Goal: Transaction & Acquisition: Subscribe to service/newsletter

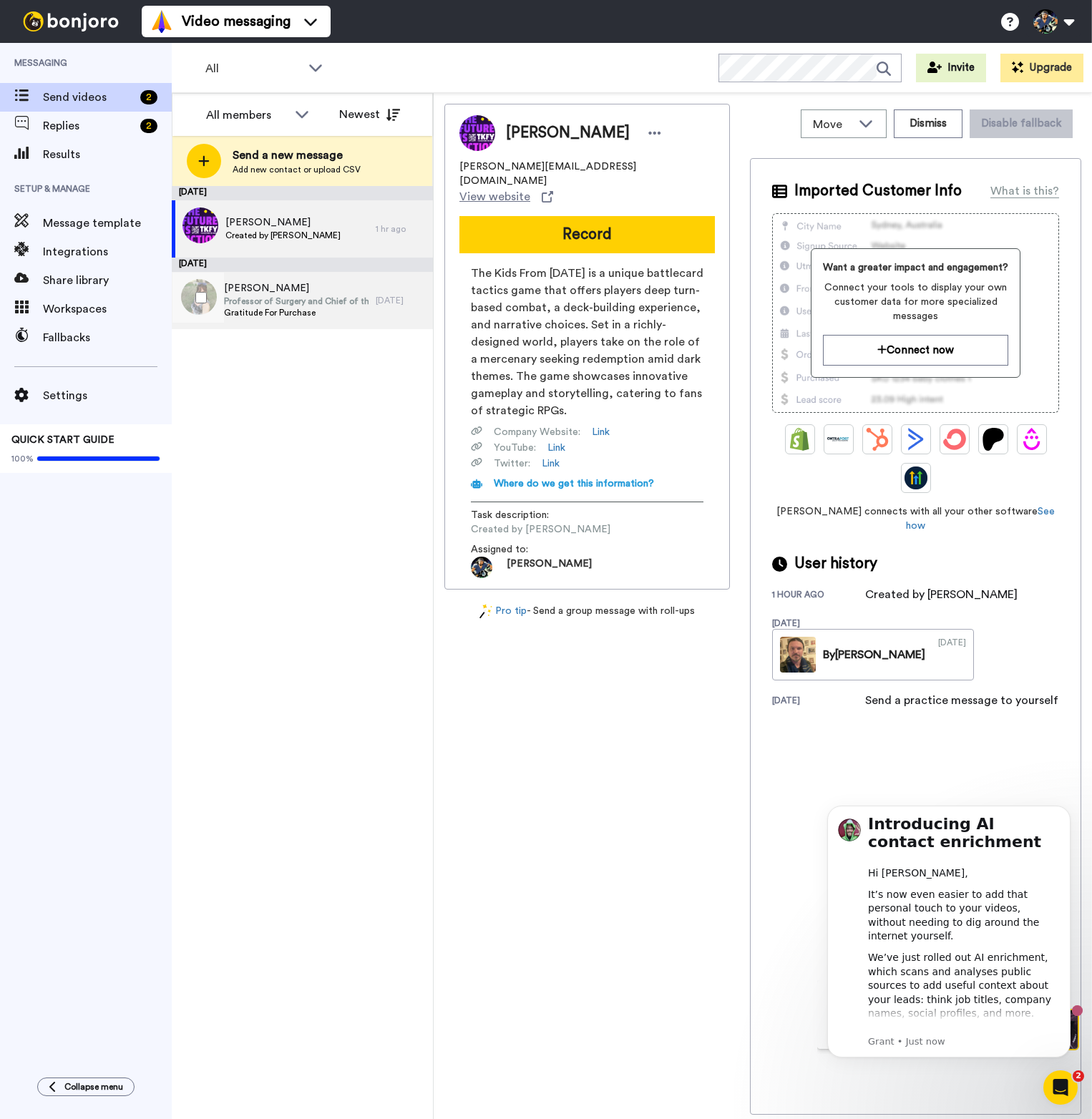
click at [321, 302] on span "Professor of Surgery and Chief of the Division of Pediatric Surgery" at bounding box center [296, 301] width 144 height 11
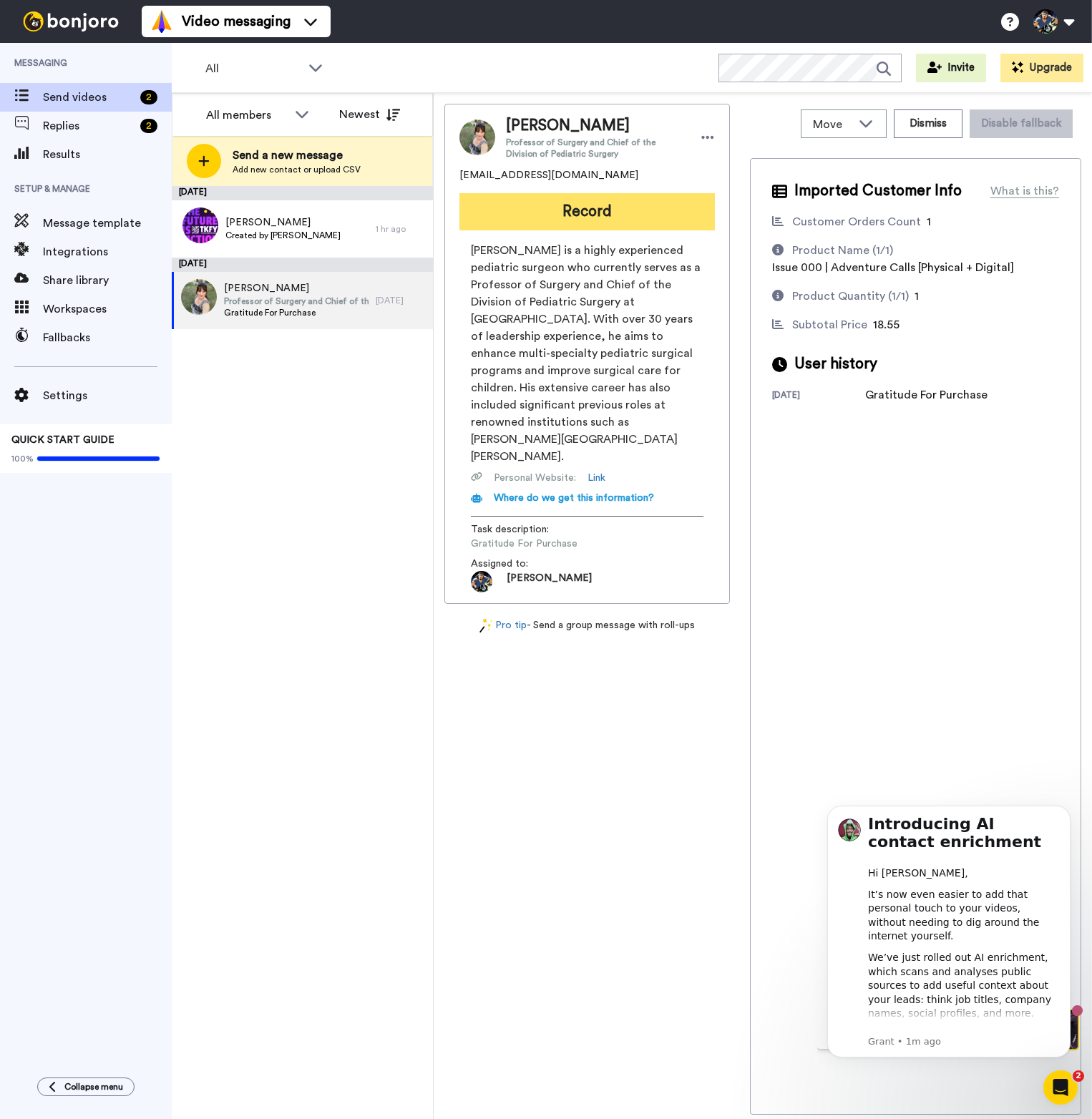
click at [598, 211] on button "Record" at bounding box center [587, 212] width 255 height 37
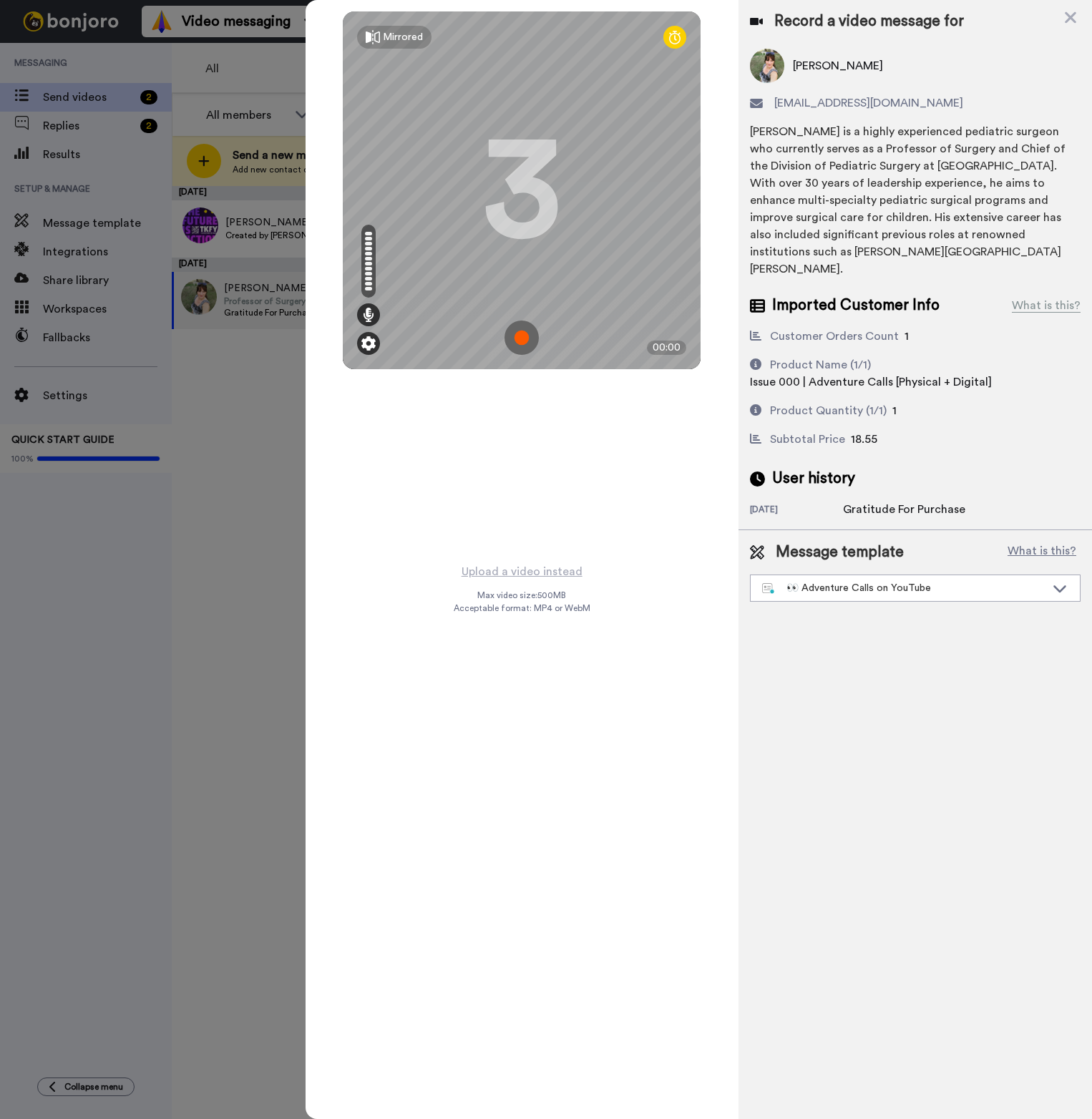
click at [365, 345] on img at bounding box center [369, 344] width 14 height 14
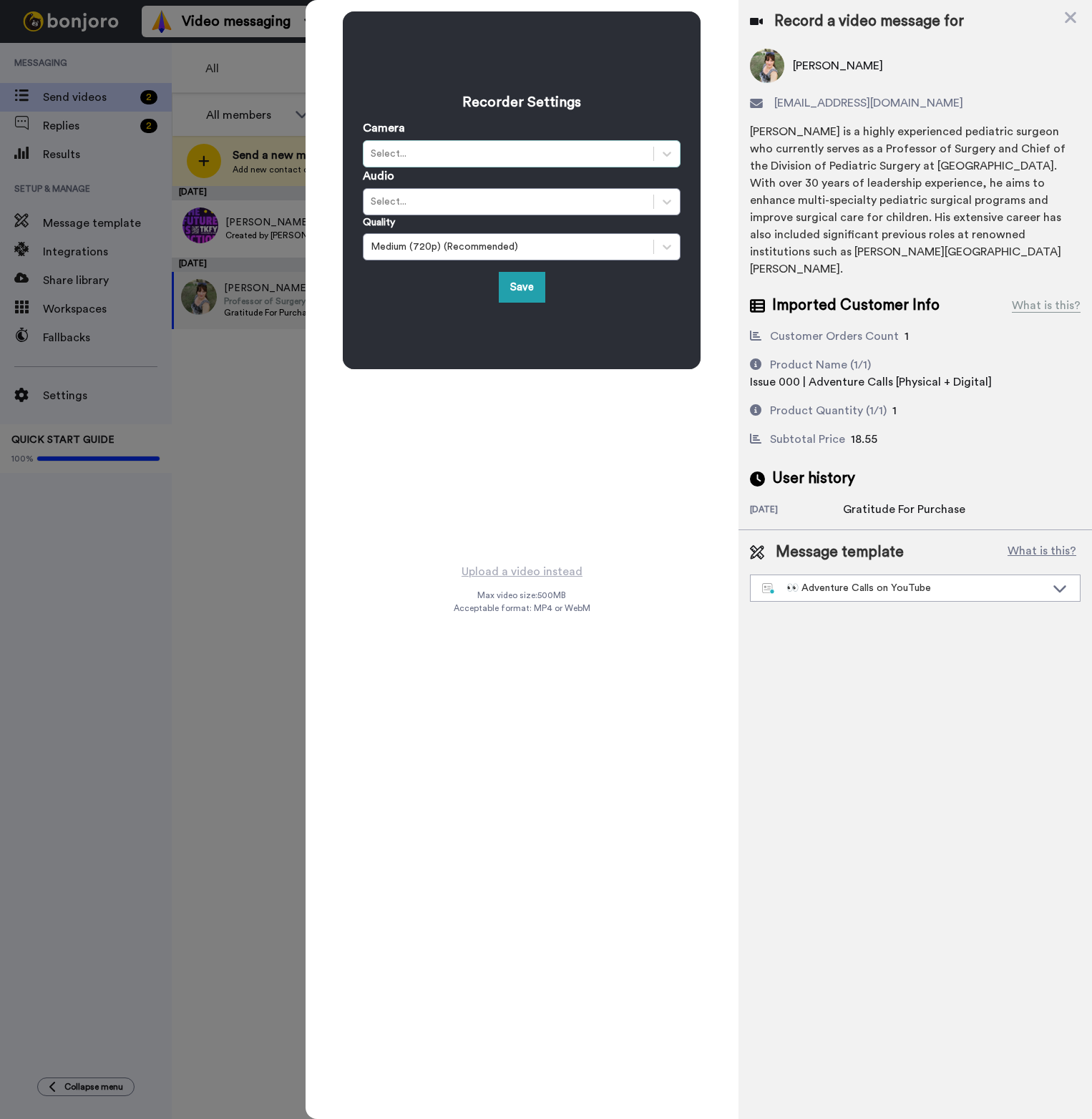
click at [591, 141] on div "Select..." at bounding box center [521, 154] width 317 height 27
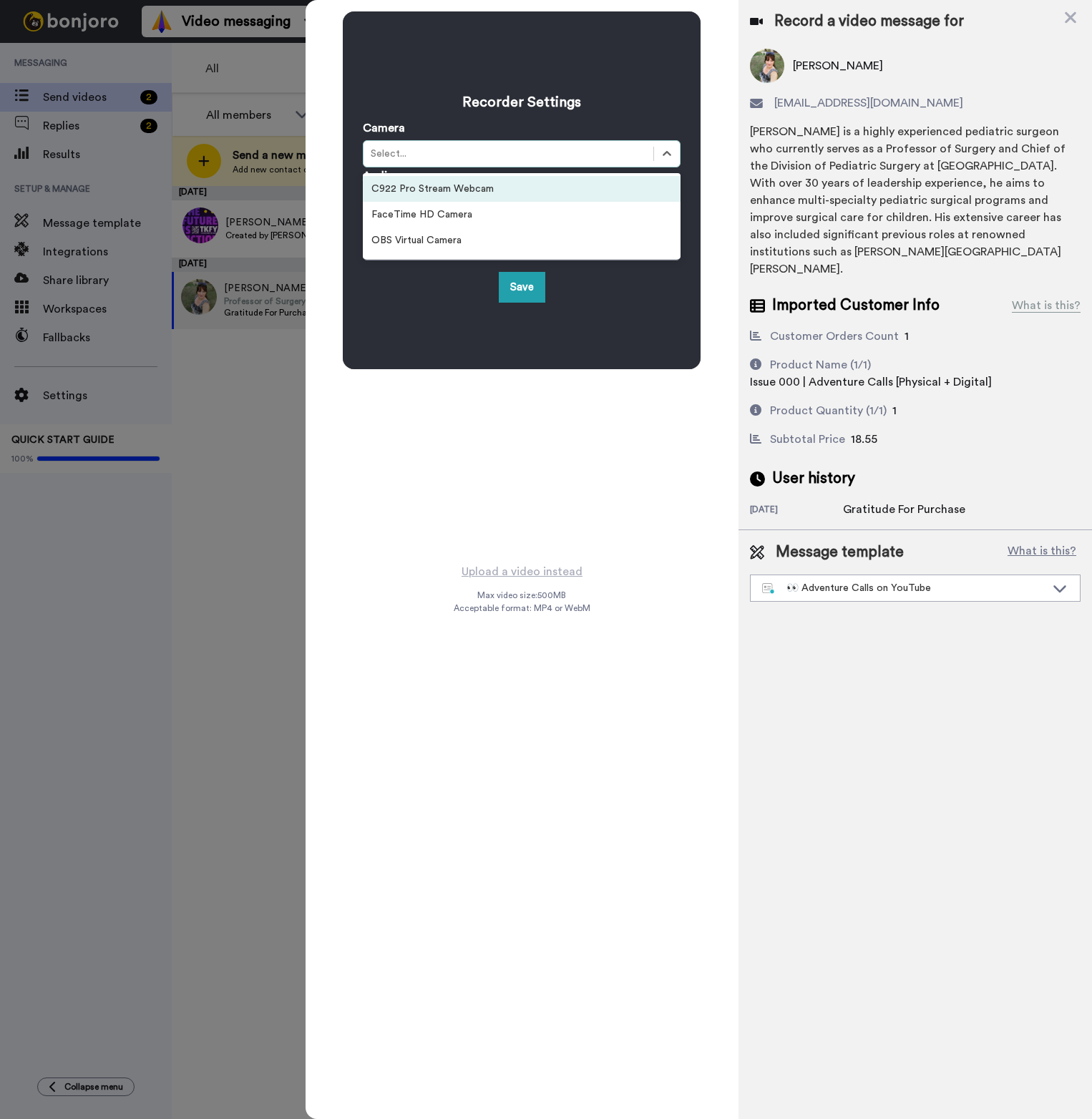
click at [471, 190] on div "C922 Pro Stream Webcam" at bounding box center [521, 189] width 317 height 26
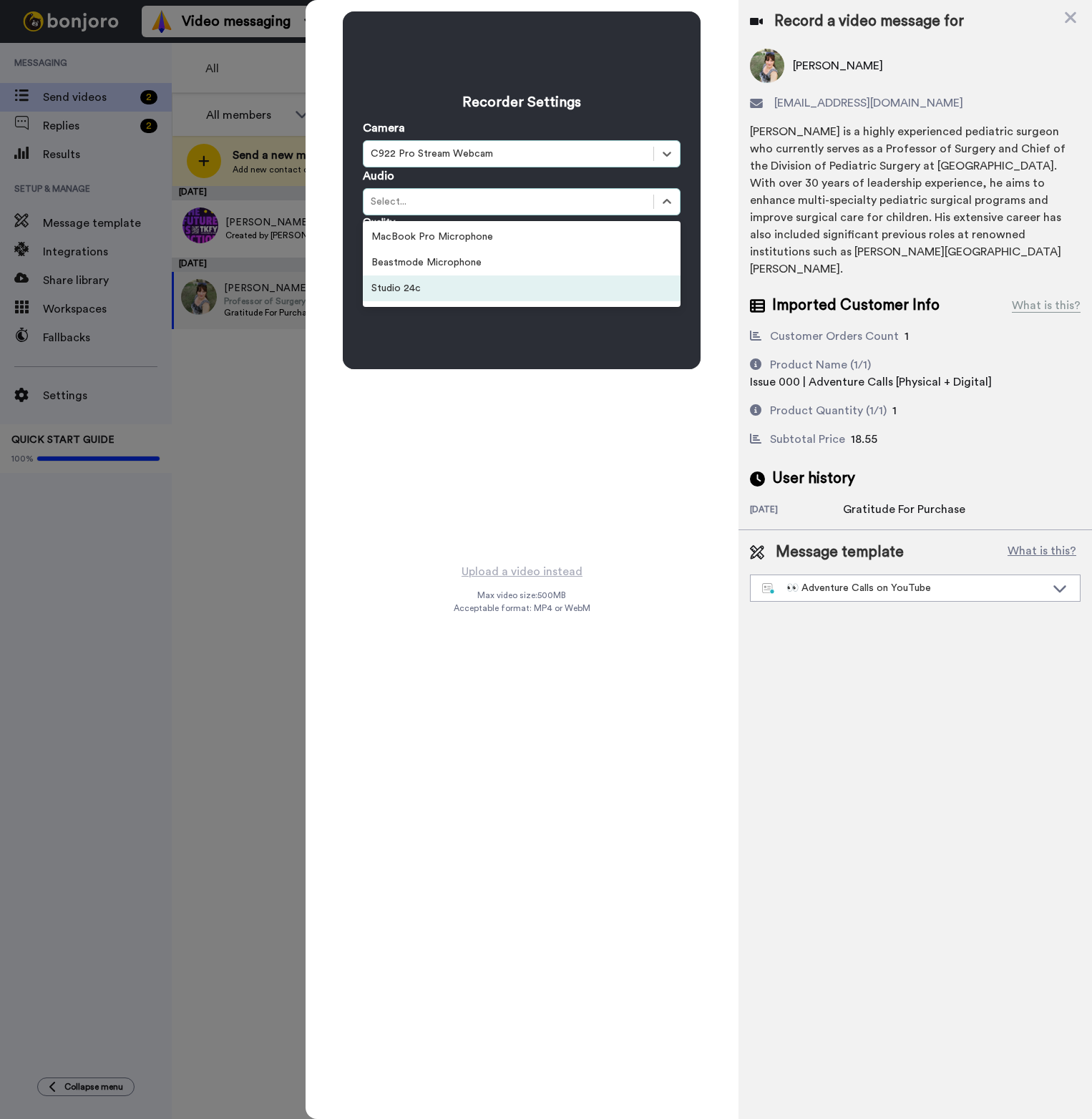
click at [524, 471] on div "Recorder Settings Camera option C922 Pro Stream Webcam, selected. Select is foc…" at bounding box center [521, 281] width 432 height 562
click at [503, 457] on div "Recorder Settings Camera option C922 Pro Stream Webcam, selected. Select is foc…" at bounding box center [521, 281] width 432 height 562
click at [675, 196] on div at bounding box center [666, 201] width 26 height 26
click at [548, 415] on div "Recorder Settings Camera option C922 Pro Stream Webcam, selected. Select is foc…" at bounding box center [521, 281] width 432 height 562
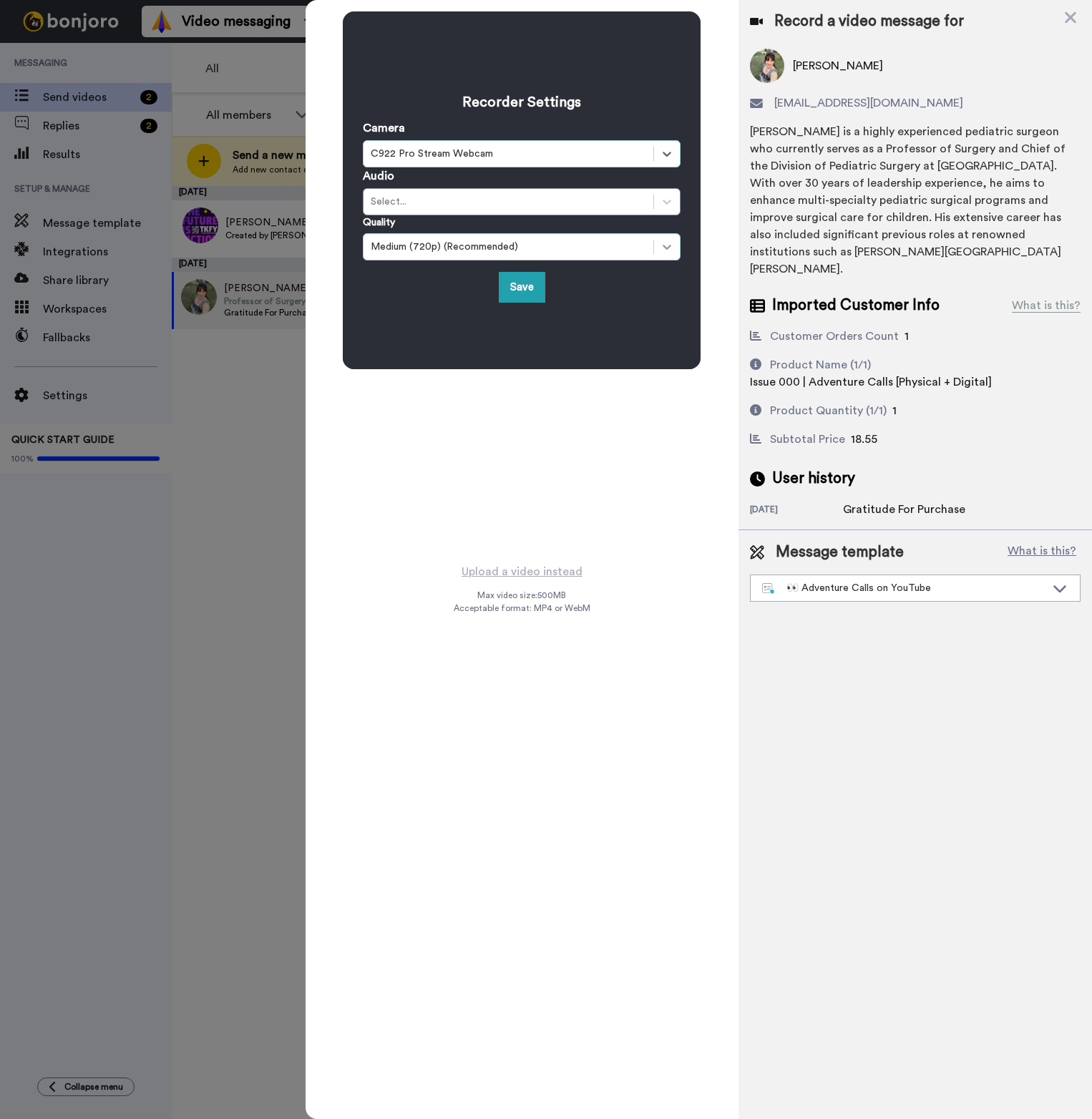
click at [665, 249] on icon at bounding box center [666, 247] width 14 height 14
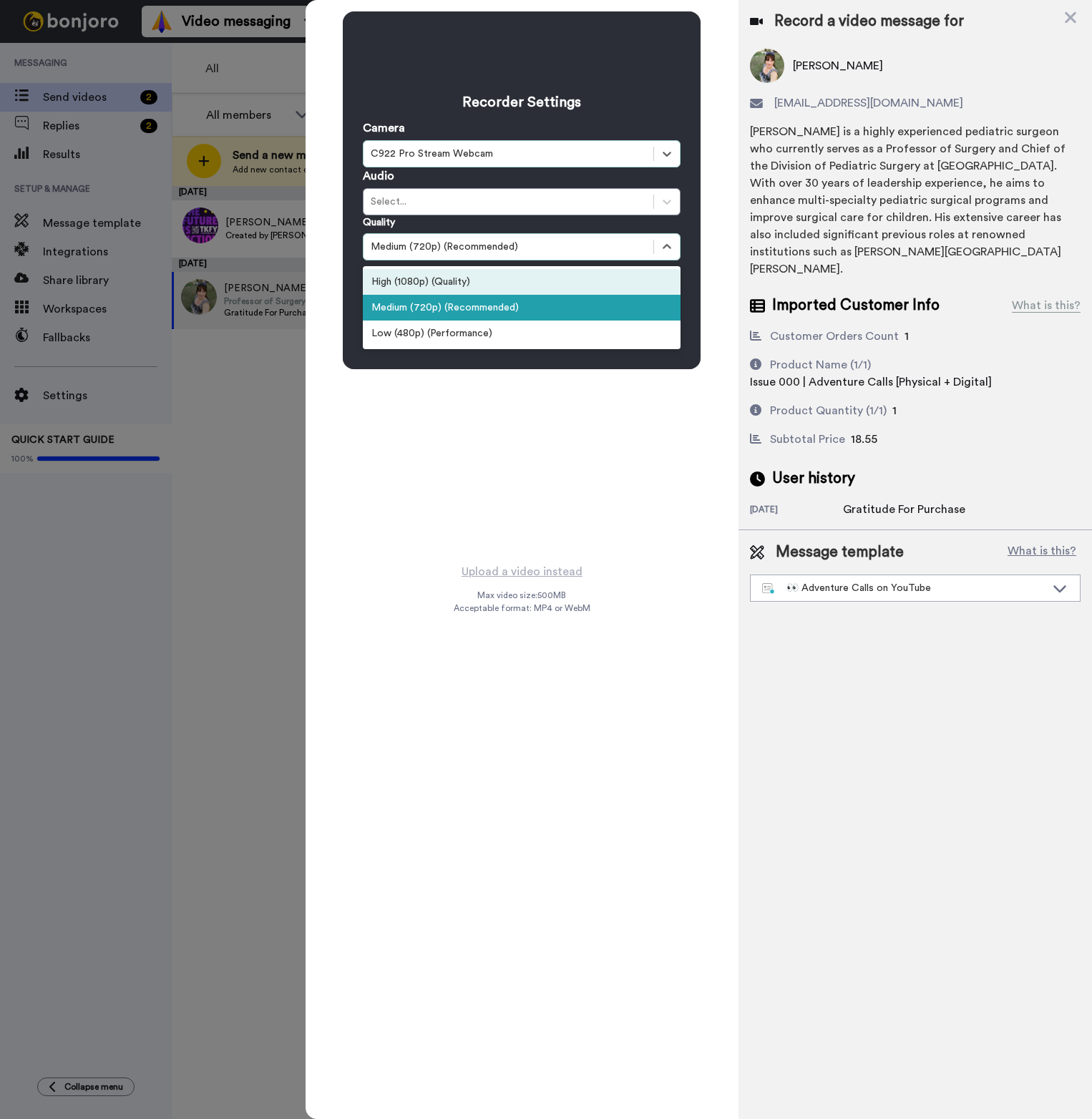
click at [569, 276] on div "High (1080p) (Quality)" at bounding box center [521, 282] width 317 height 26
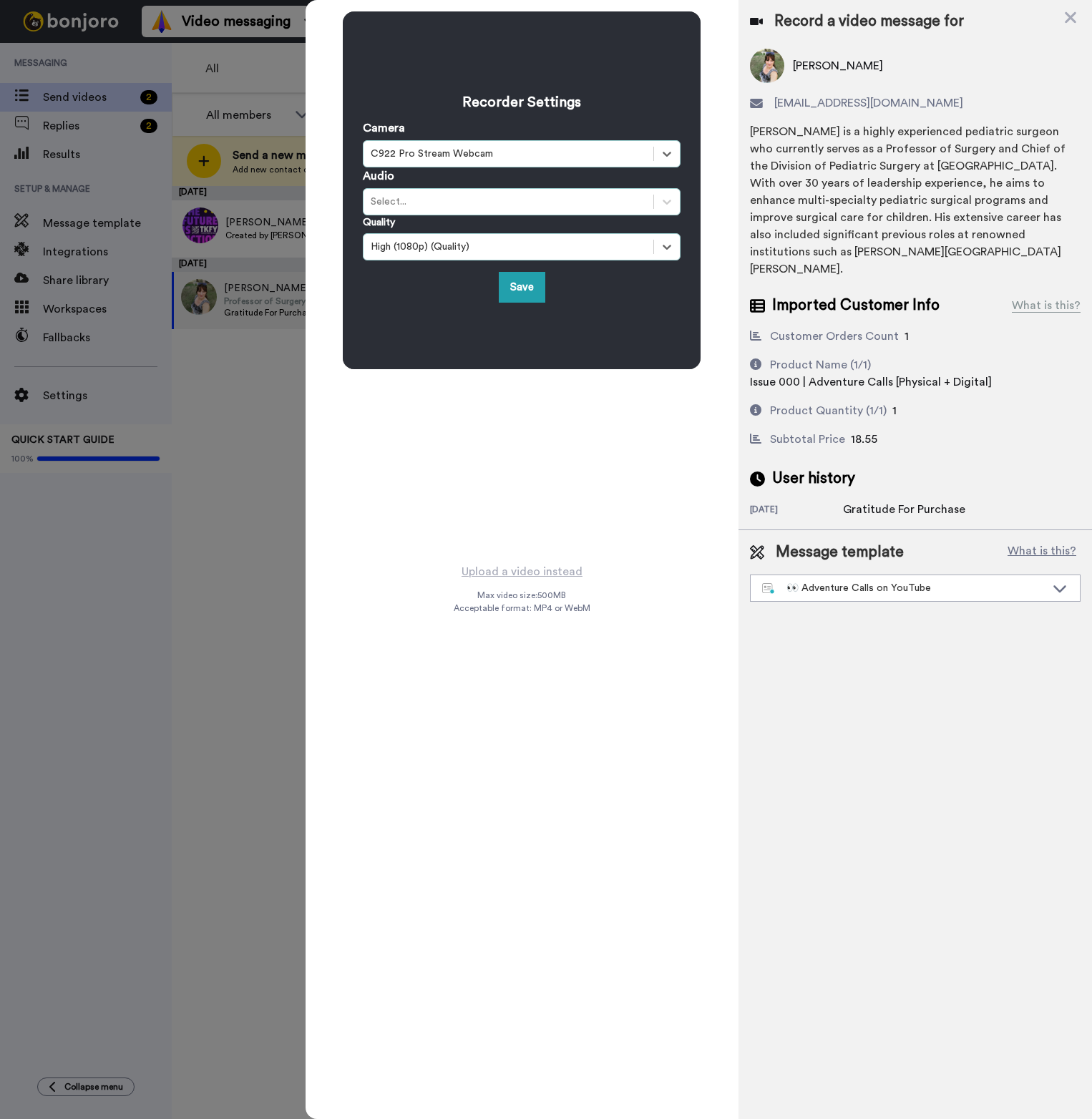
click at [516, 205] on div "Select..." at bounding box center [508, 201] width 276 height 14
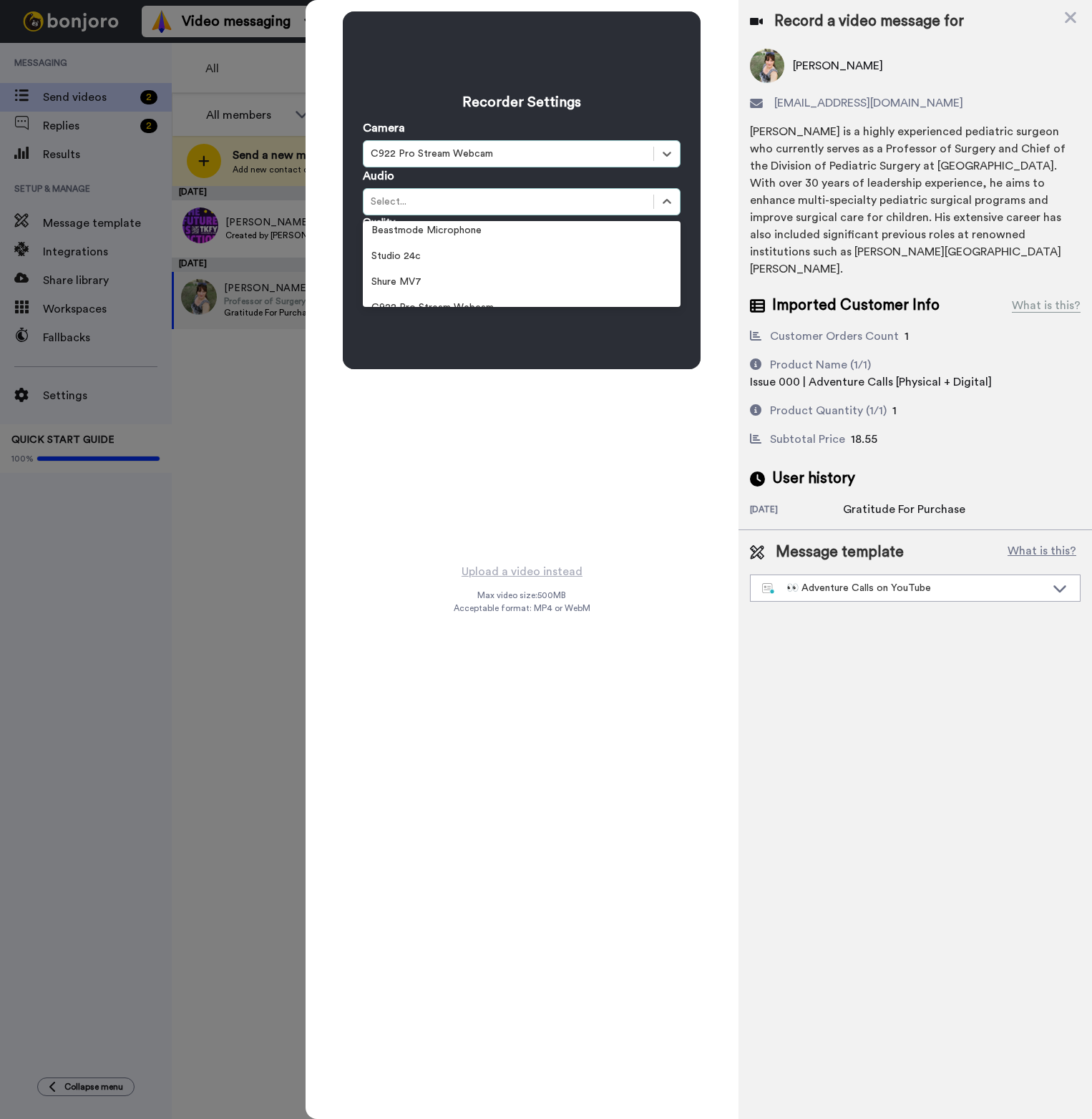
scroll to position [31, 0]
click at [455, 284] on div "Shure MV7" at bounding box center [521, 283] width 317 height 26
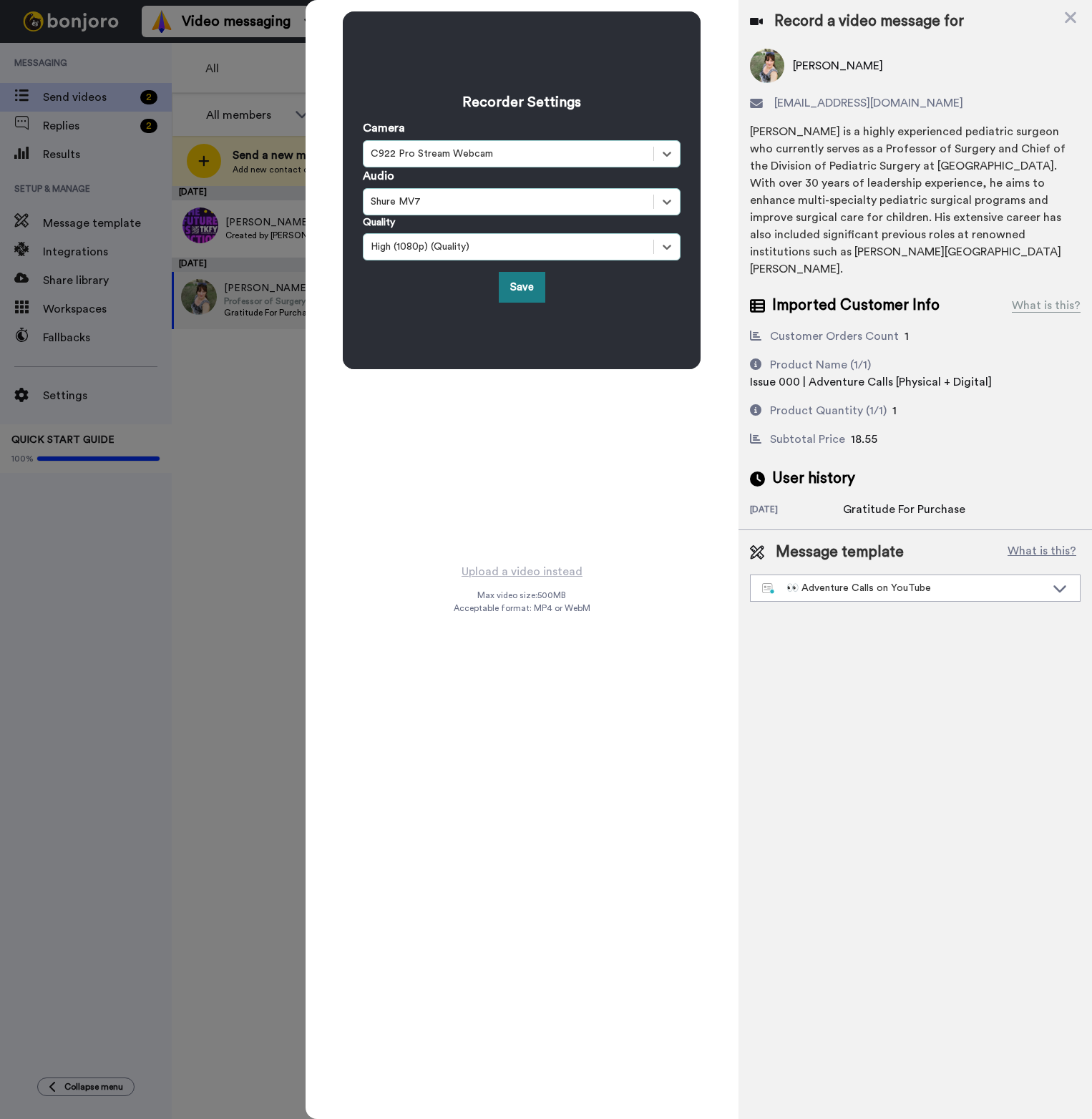
click at [527, 286] on button "Save" at bounding box center [521, 287] width 47 height 31
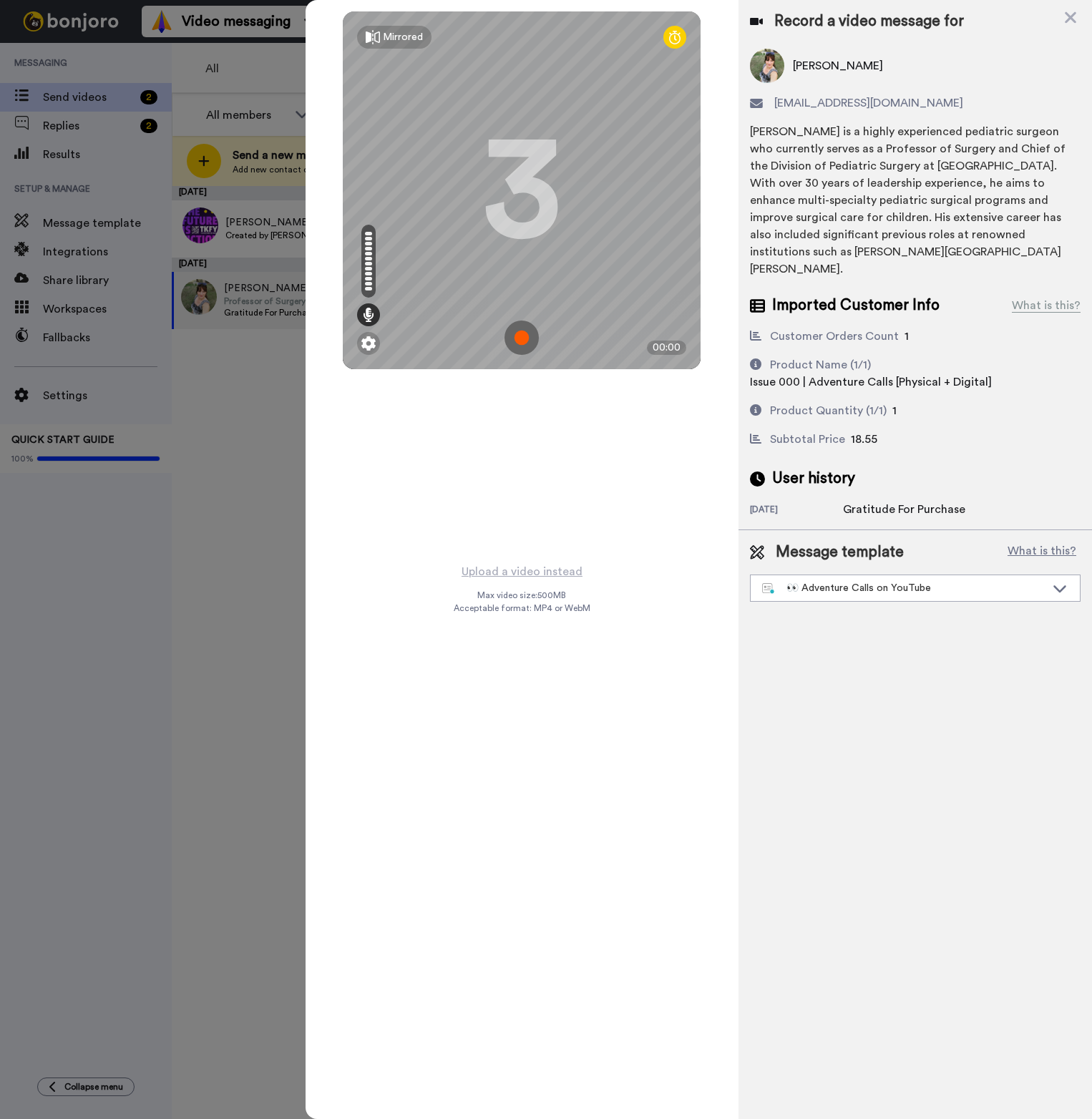
click at [527, 338] on img at bounding box center [521, 337] width 34 height 34
click at [520, 333] on img at bounding box center [521, 337] width 34 height 34
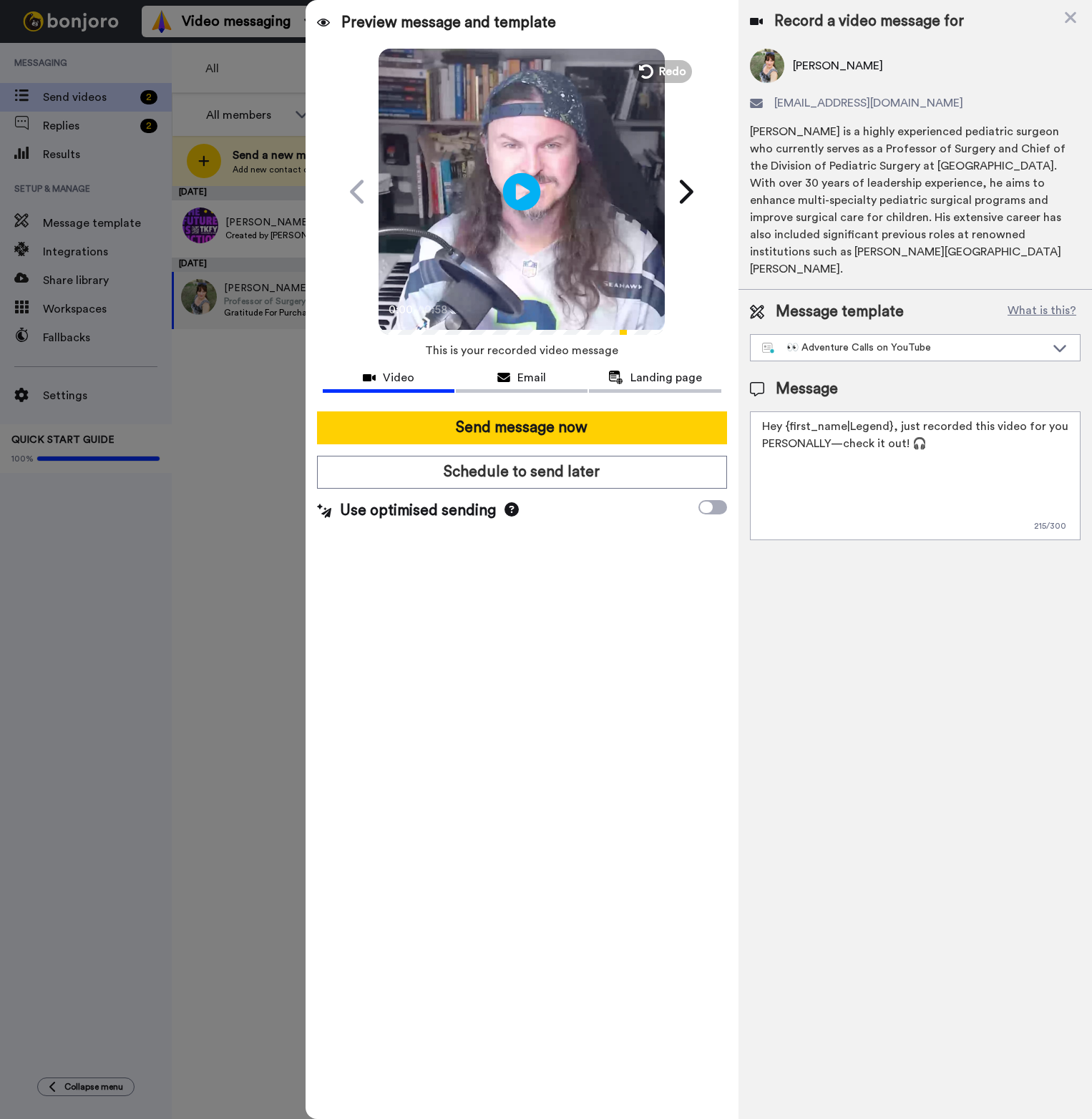
click at [521, 195] on icon "Play/Pause" at bounding box center [522, 191] width 38 height 68
click at [989, 445] on textarea "Hey {first_name|Legend}, just recorded this video for you PERSONALLY—check it o…" at bounding box center [914, 475] width 331 height 129
drag, startPoint x: 889, startPoint y: 408, endPoint x: 786, endPoint y: 413, distance: 103.1
click at [786, 413] on textarea "Hey {first_name|Legend}, just recorded this video for you PERSONALLY—check it o…" at bounding box center [914, 475] width 331 height 129
type textarea "Hey Steff! just recorded this video for you PERSONALLY to say thank you–check i…"
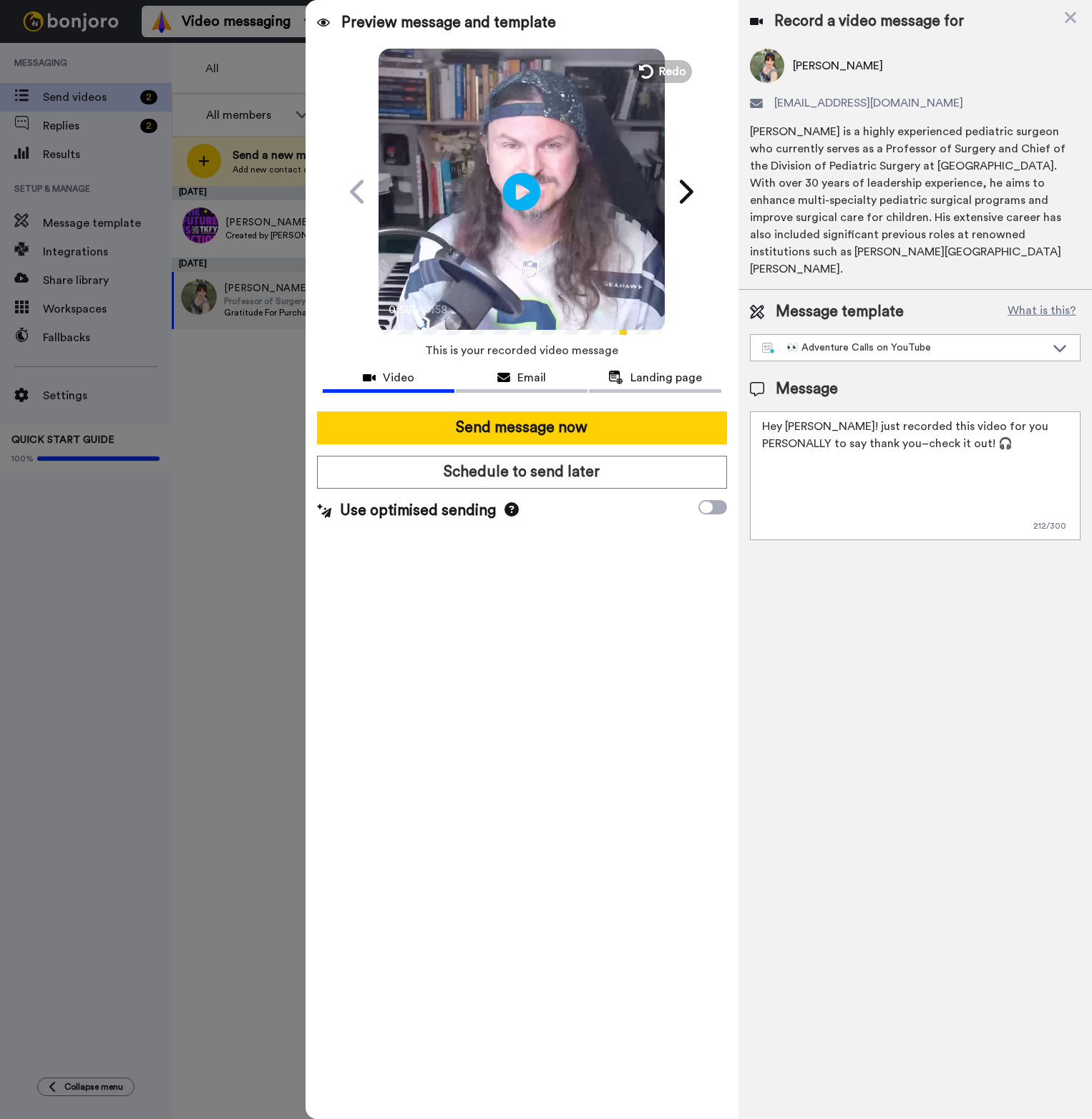
click at [529, 193] on icon at bounding box center [522, 191] width 38 height 38
click at [657, 378] on span "Landing page" at bounding box center [666, 377] width 72 height 17
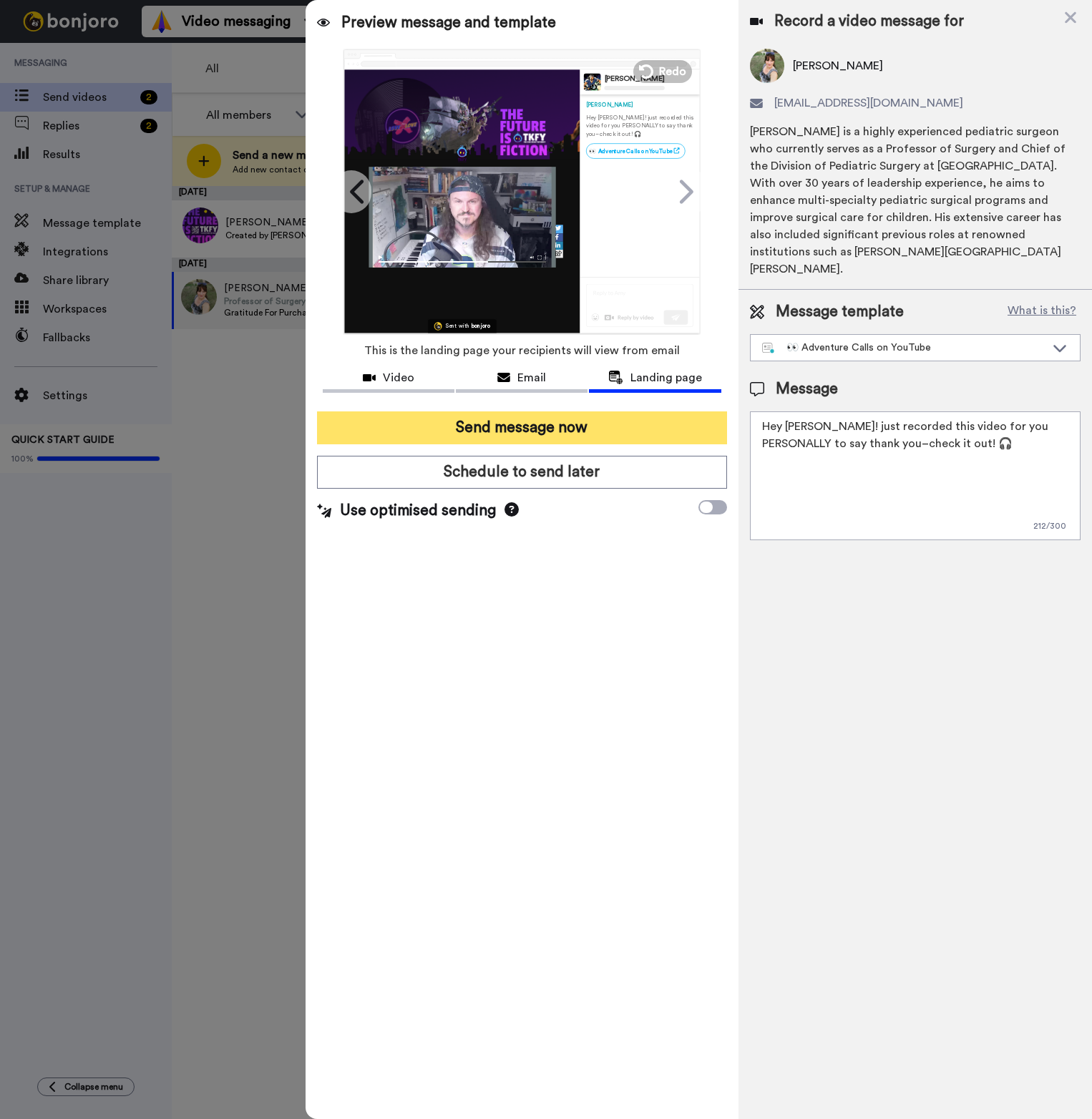
click at [516, 429] on button "Send message now" at bounding box center [521, 428] width 409 height 33
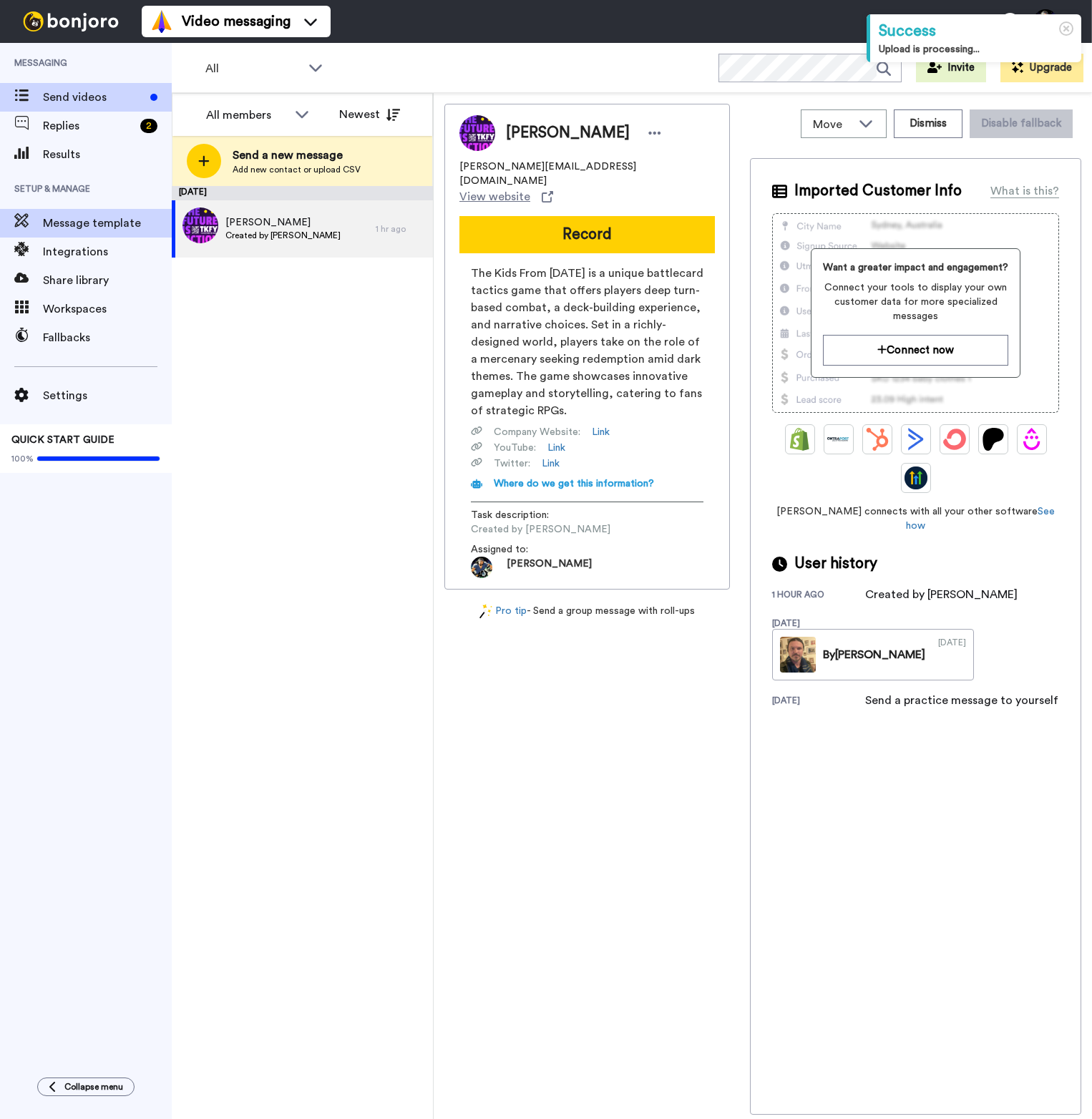
click at [93, 220] on span "Message template" at bounding box center [107, 223] width 129 height 17
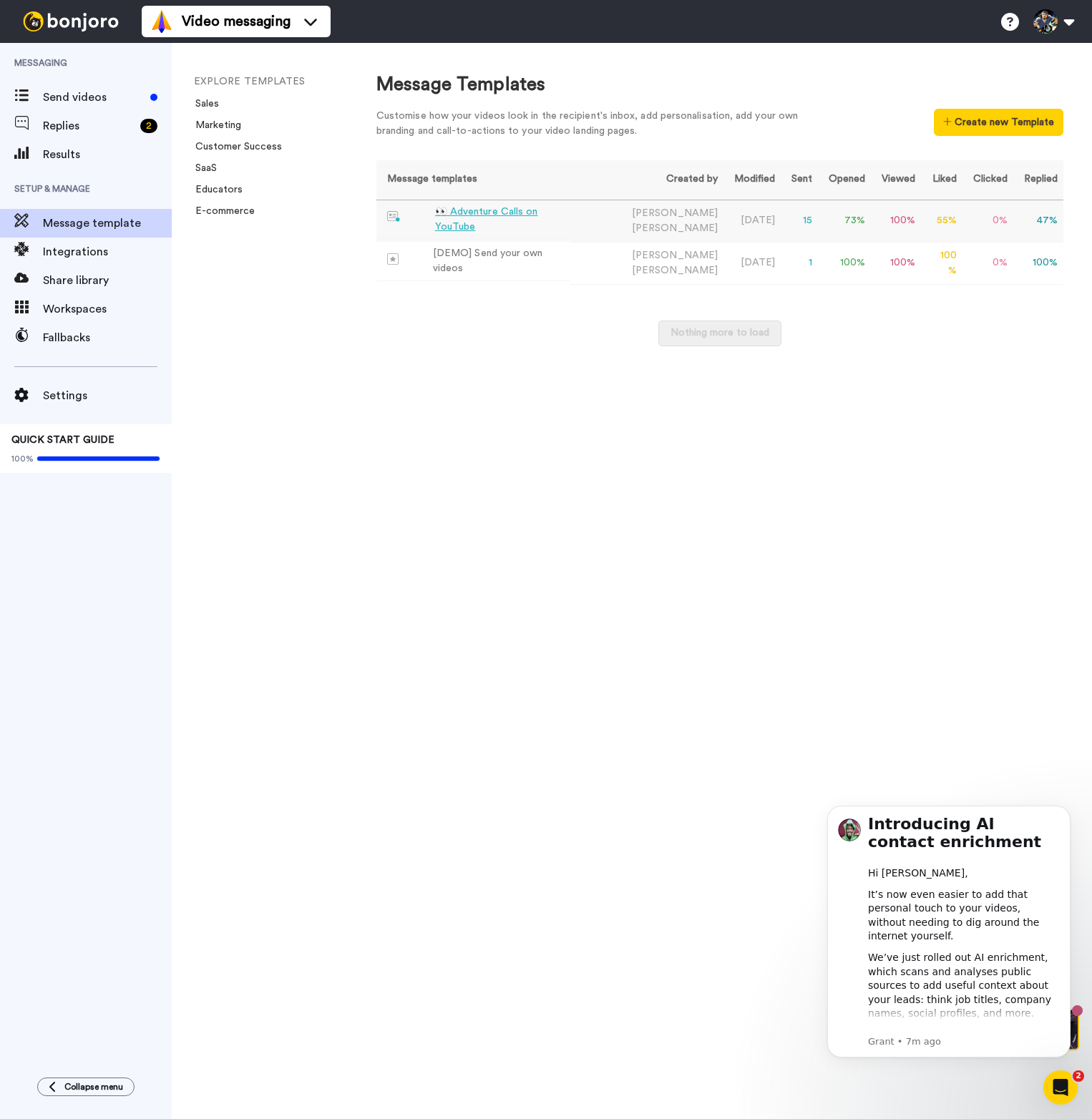
click at [513, 212] on div "👀 Adventure Calls on YouTube" at bounding box center [500, 220] width 129 height 30
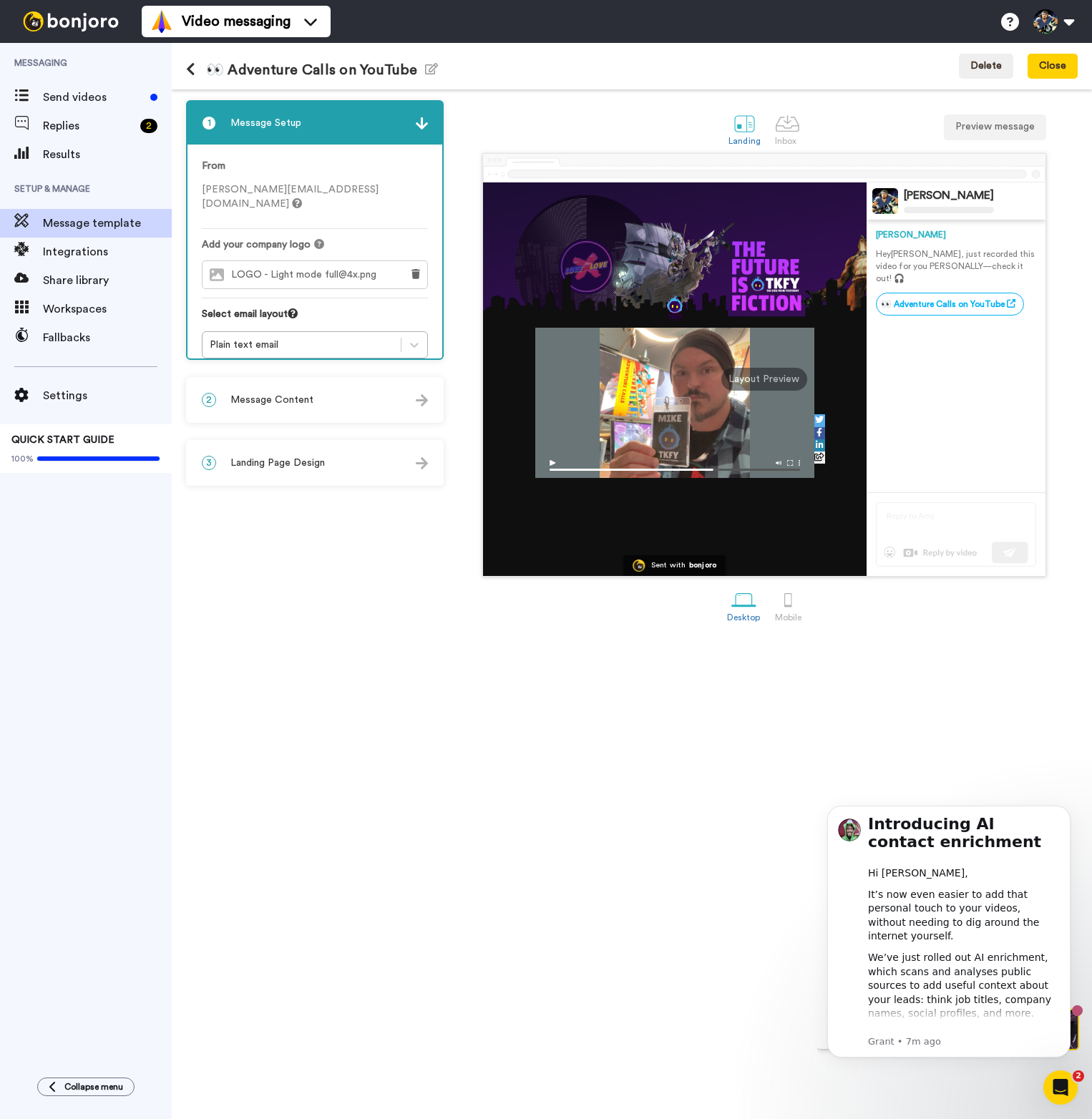
click at [308, 465] on span "Landing Page Design" at bounding box center [278, 463] width 95 height 14
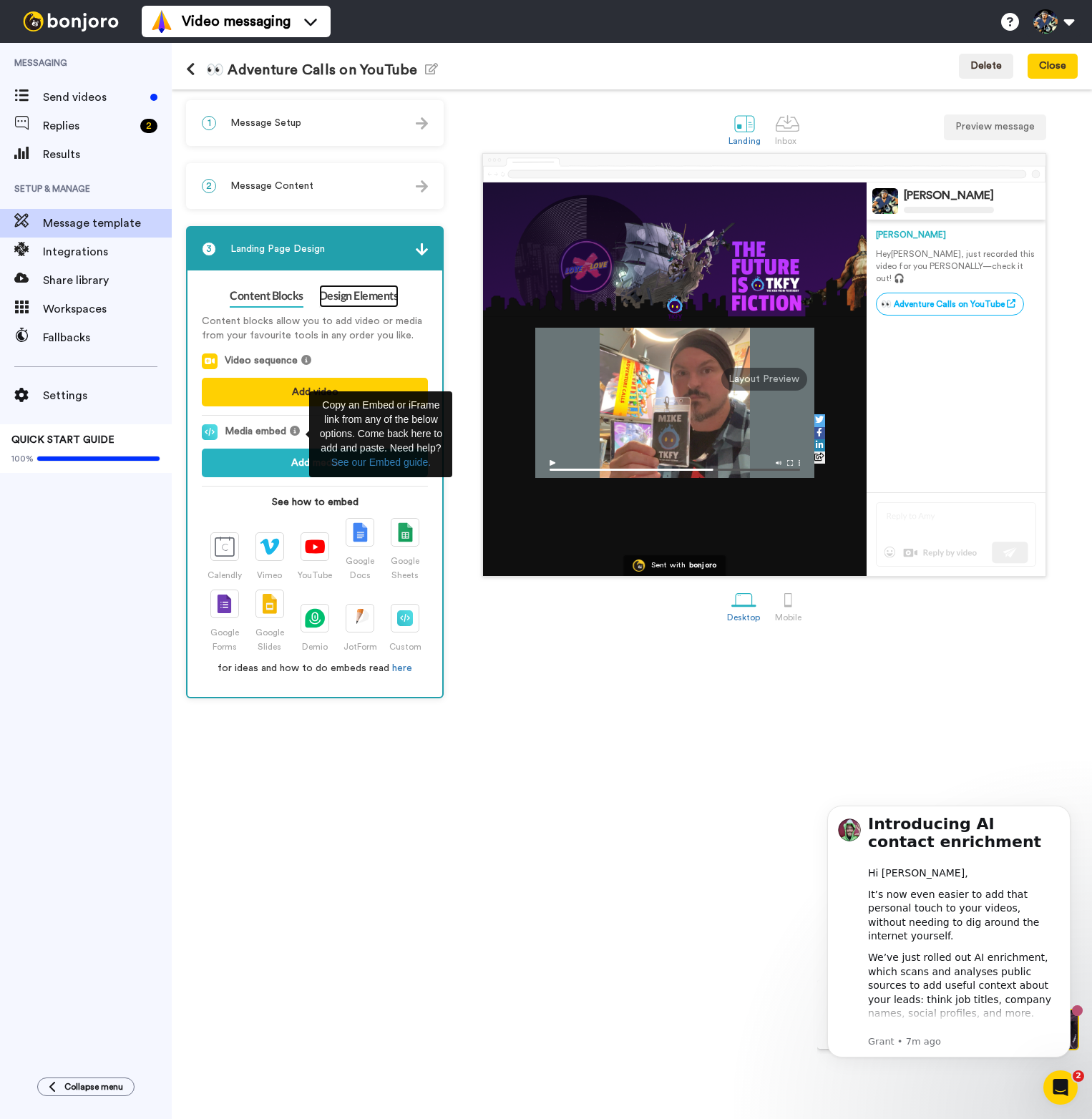
click at [351, 299] on link "Design Elements" at bounding box center [358, 296] width 80 height 23
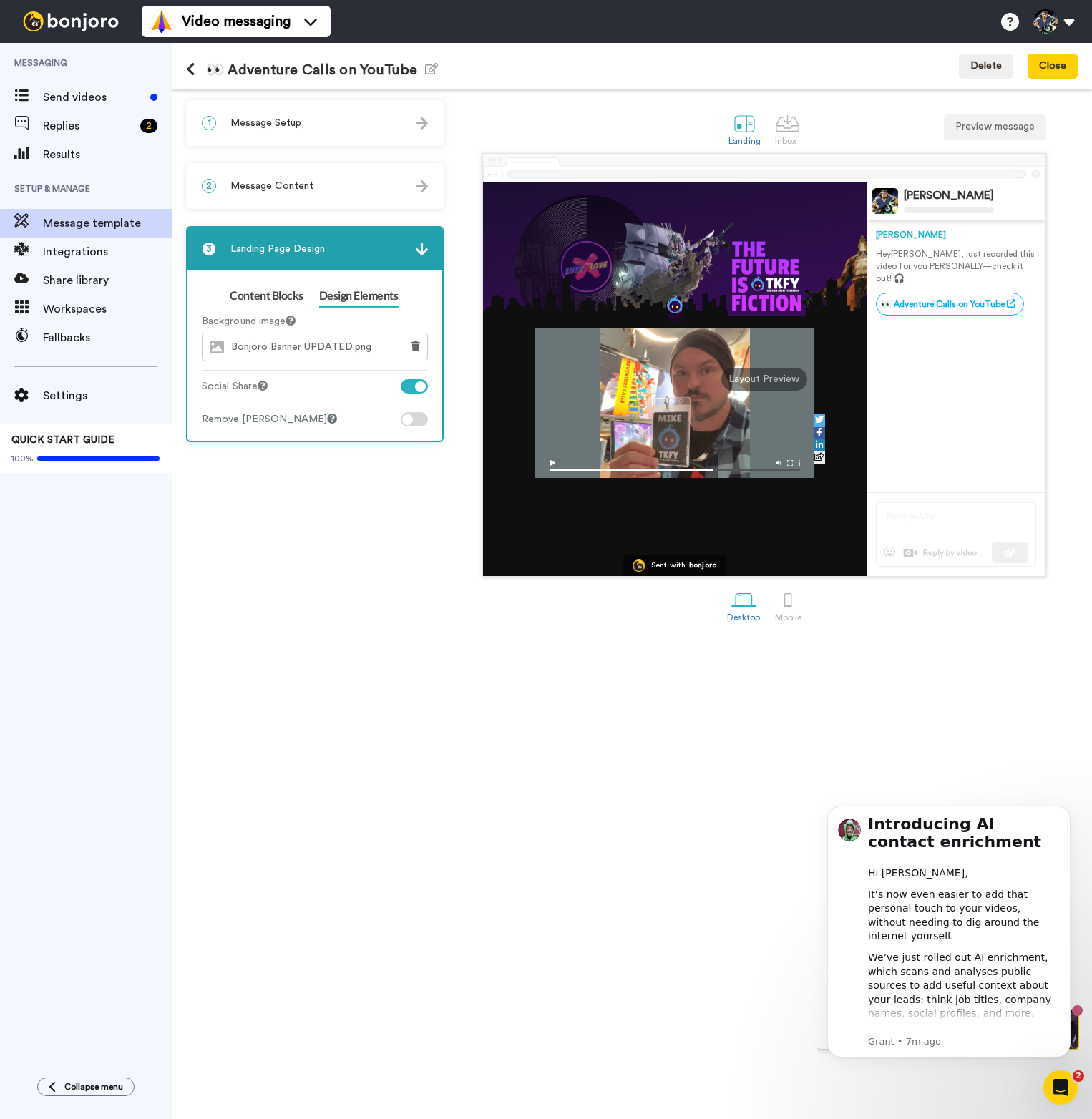
click at [348, 197] on div "2 Message Content" at bounding box center [314, 186] width 255 height 43
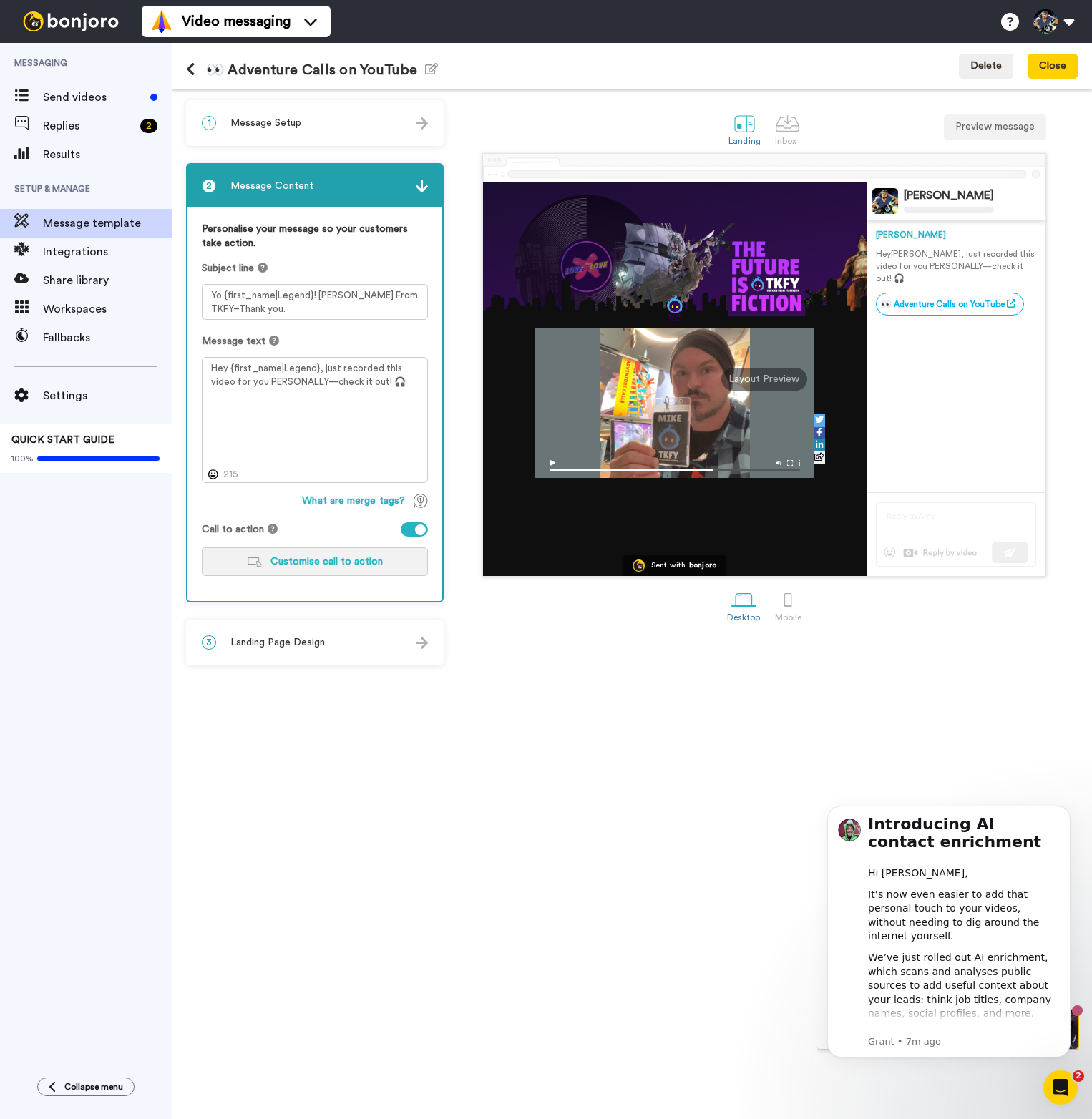
click at [321, 563] on span "Customise call to action" at bounding box center [326, 561] width 112 height 10
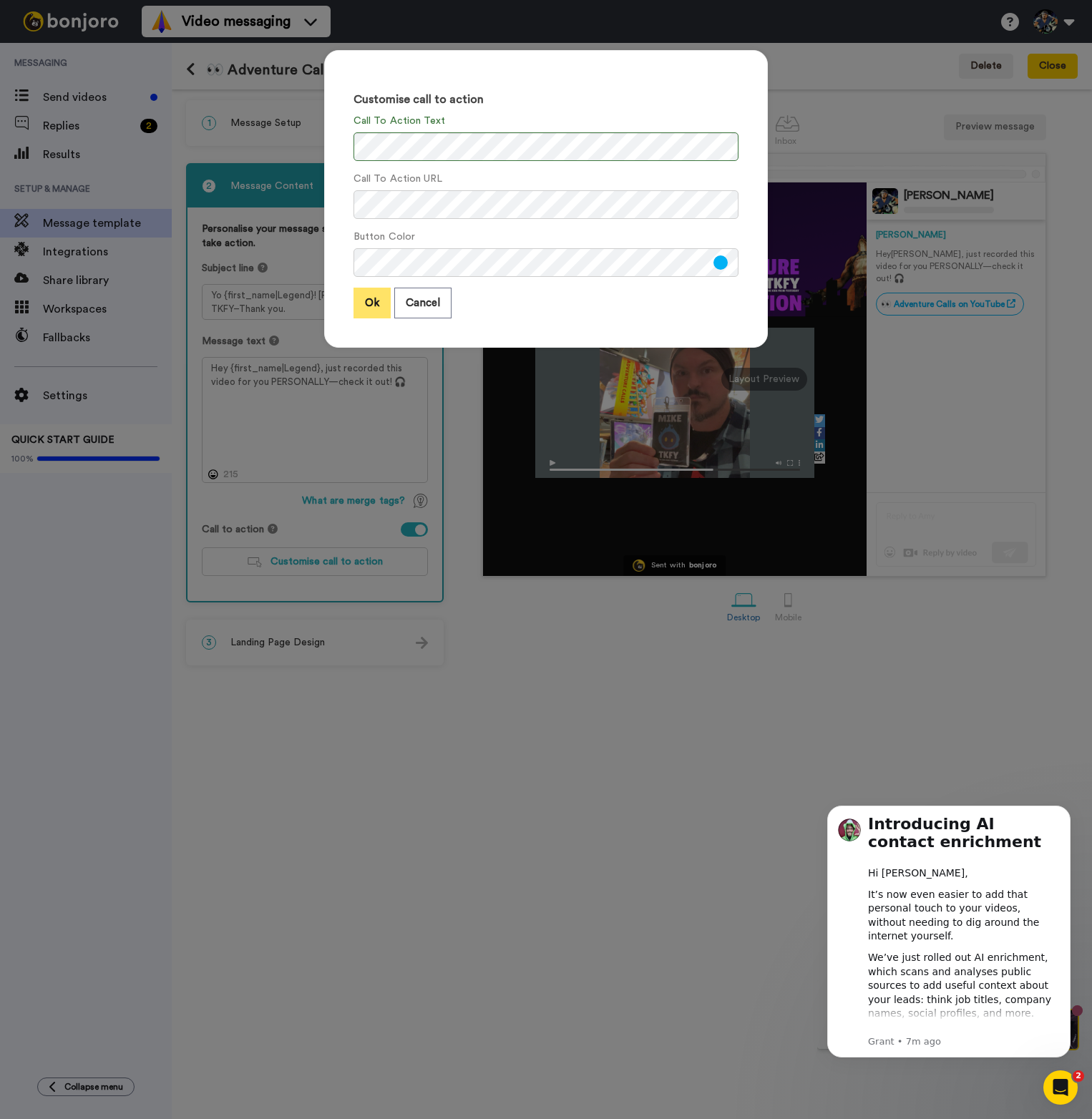
click at [366, 296] on button "Ok" at bounding box center [372, 302] width 37 height 31
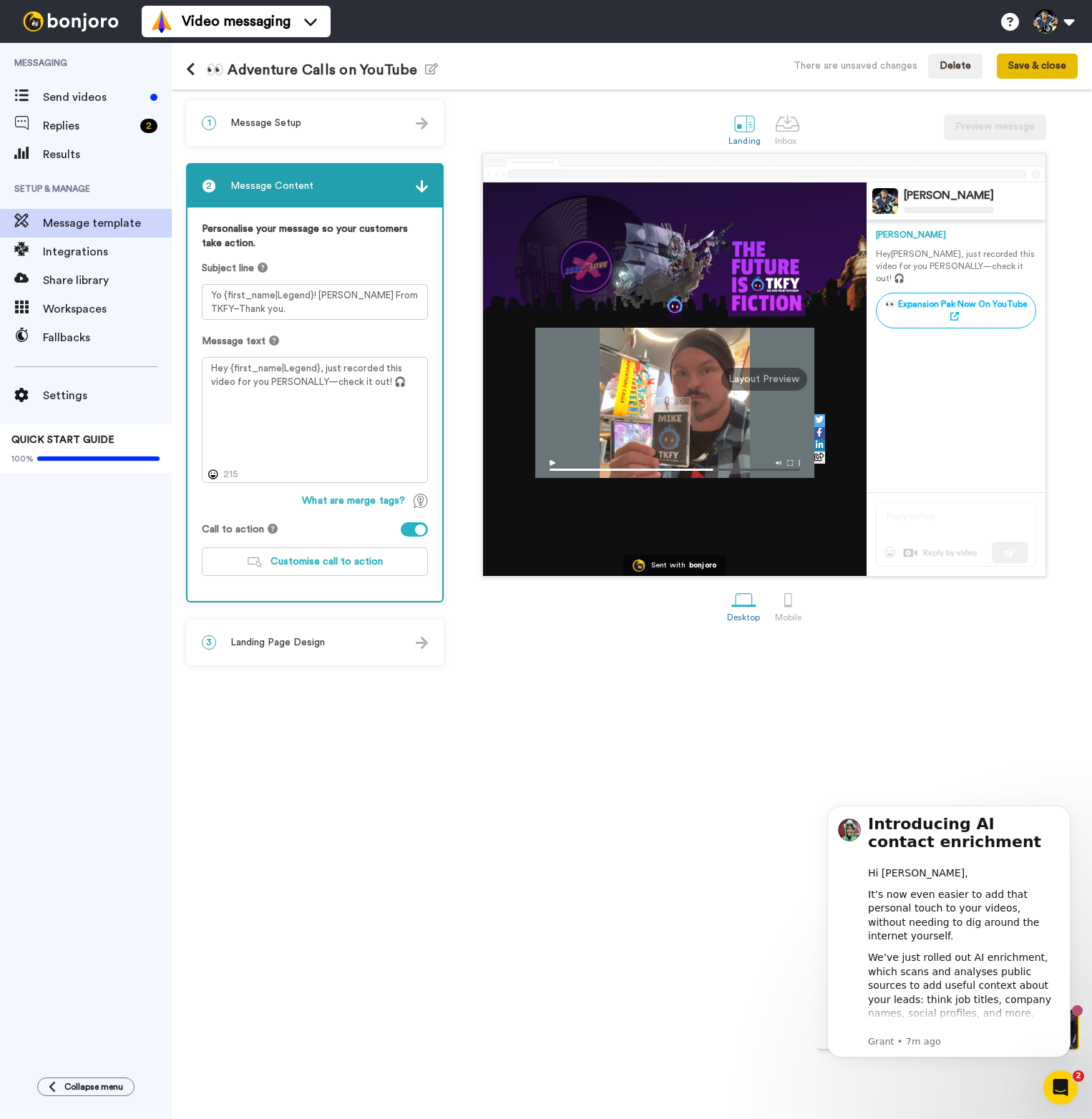
click at [1033, 65] on button "Save & close" at bounding box center [1037, 66] width 81 height 26
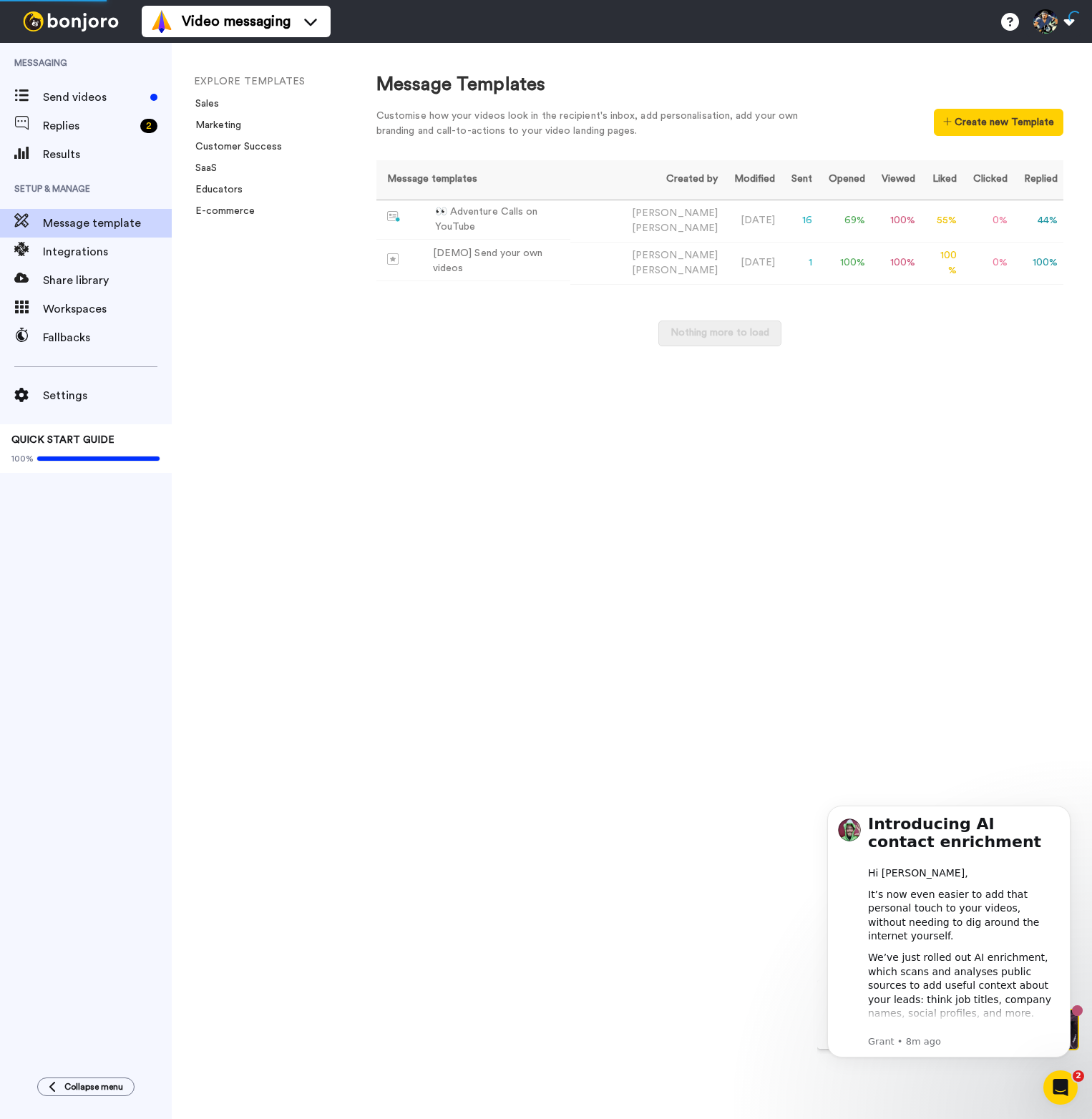
click at [308, 365] on div "EXPLORE TEMPLATES Sales Marketing Customer Success SaaS Educators E-commerce" at bounding box center [259, 580] width 176 height 1076
click at [122, 220] on span "Message template" at bounding box center [107, 223] width 129 height 17
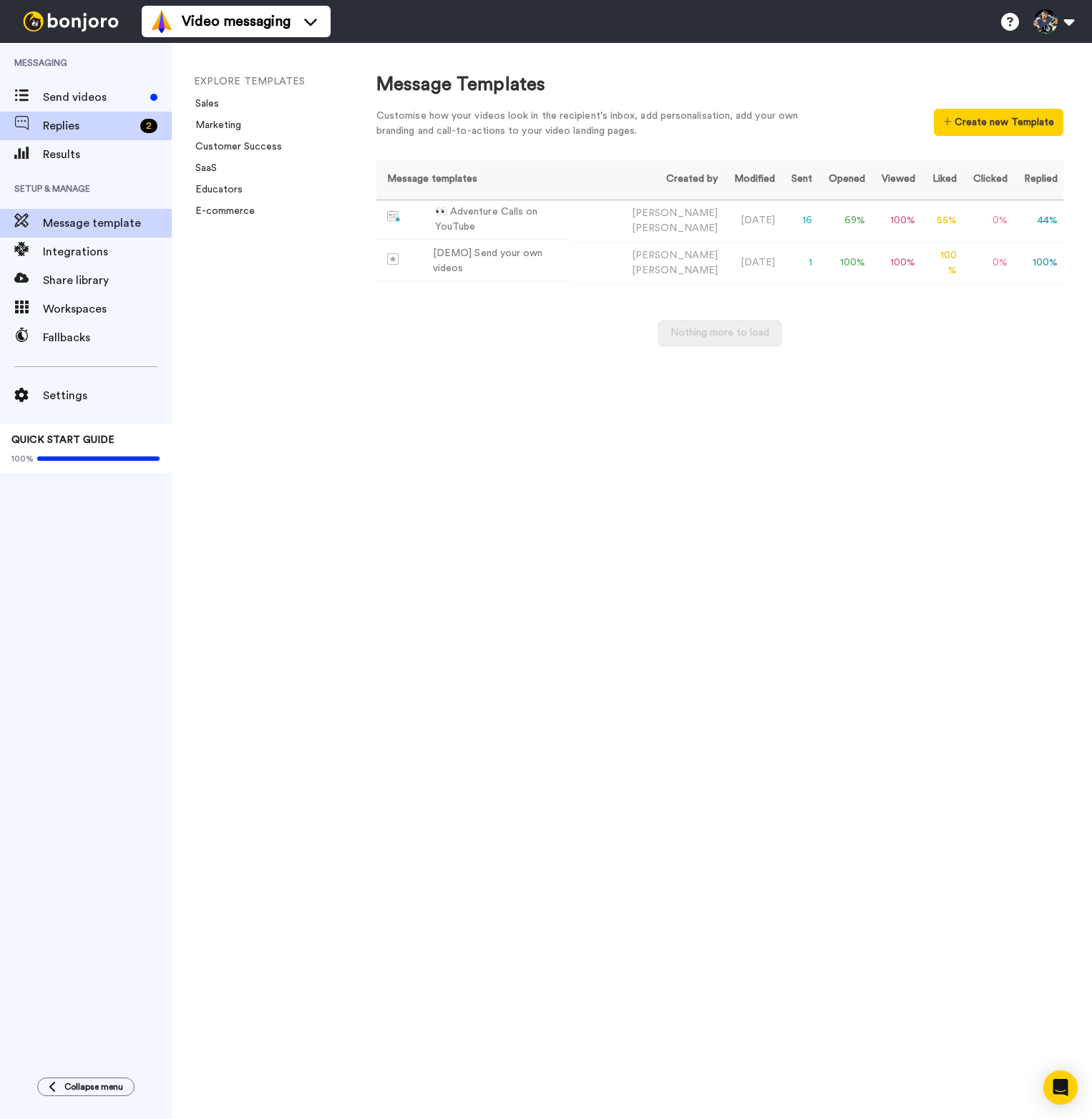
click at [78, 132] on span "Replies" at bounding box center [88, 126] width 92 height 17
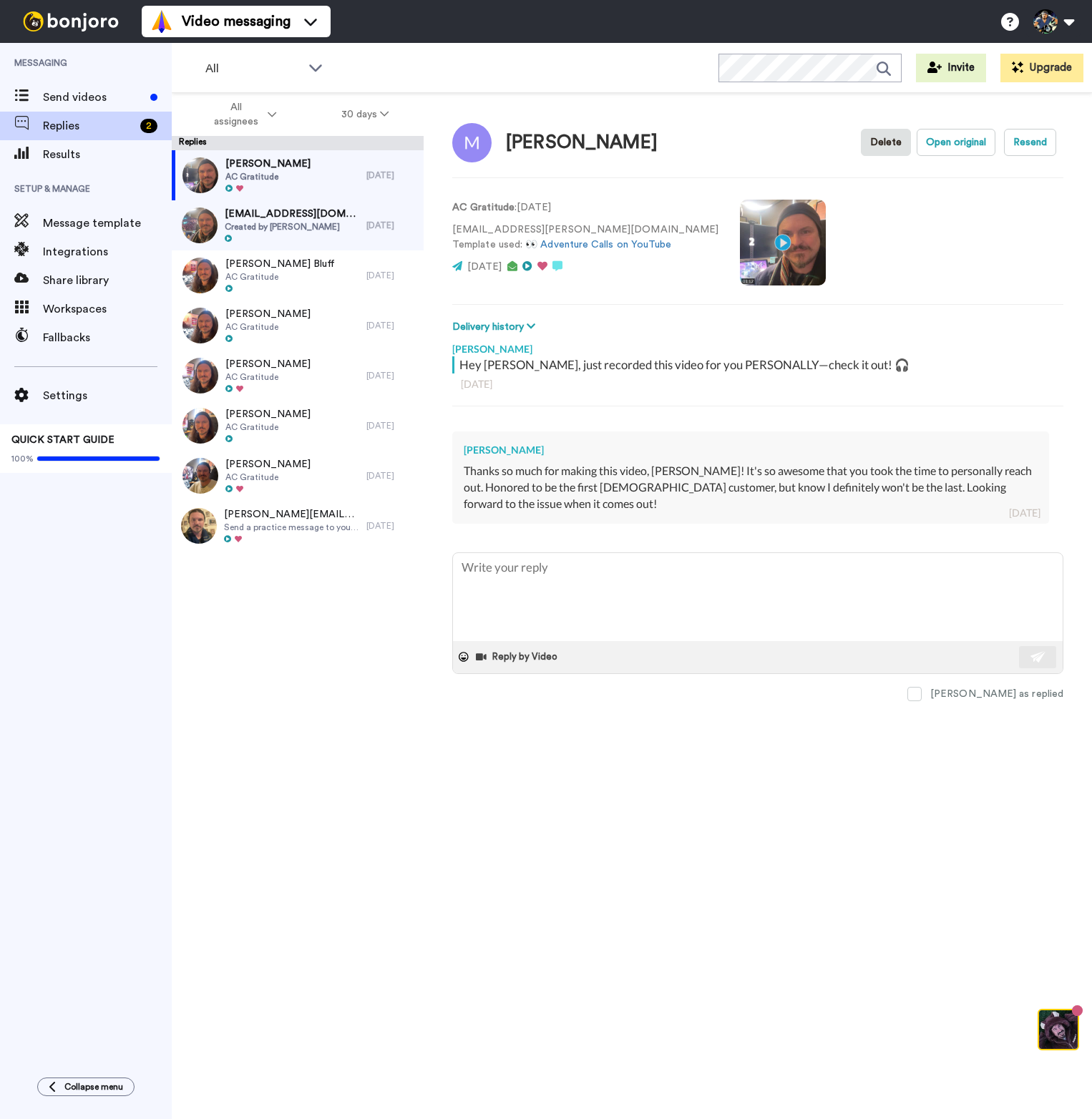
click at [322, 227] on span "Created by [PERSON_NAME]" at bounding box center [291, 227] width 134 height 11
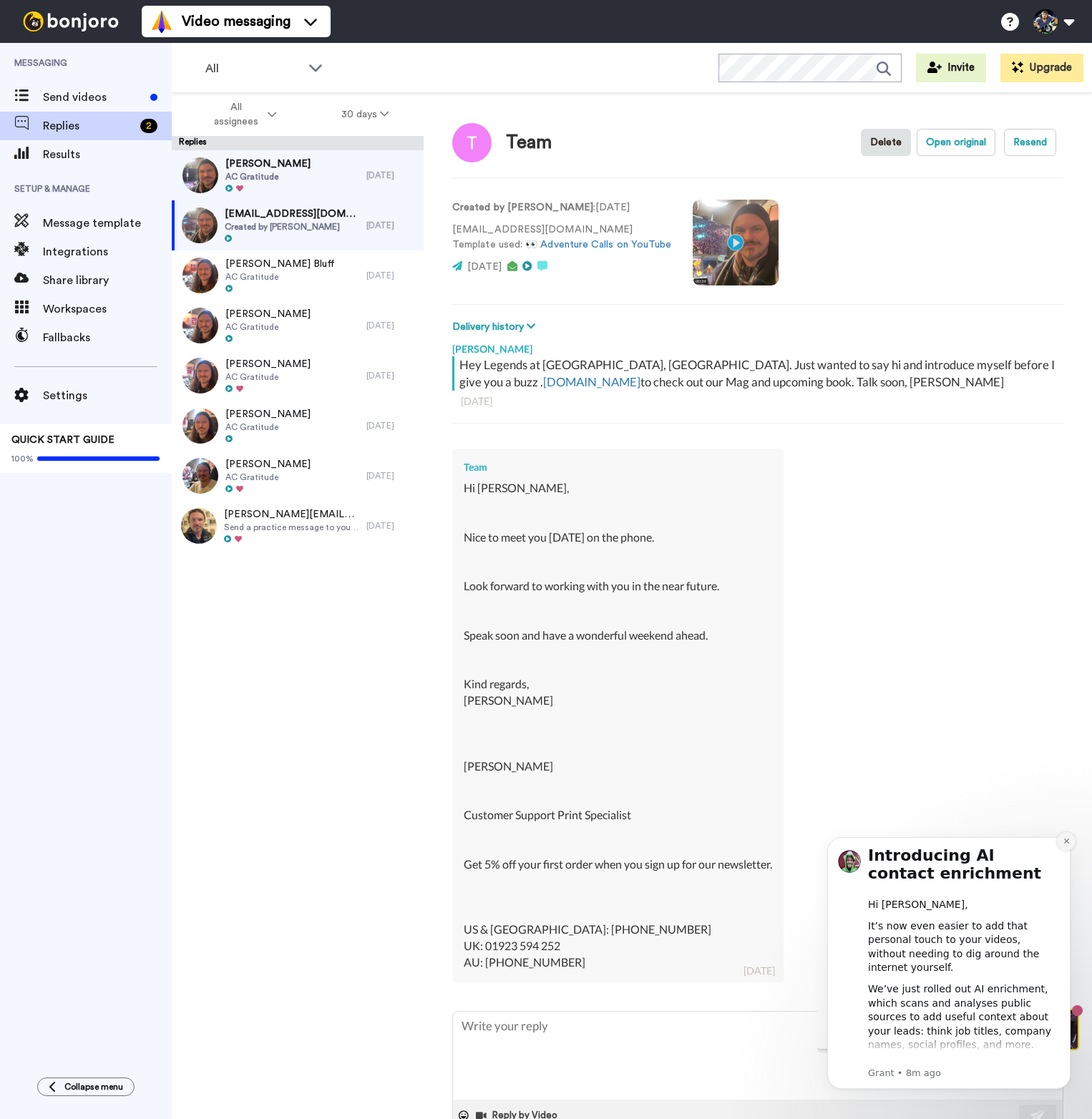
click at [1062, 843] on icon "Dismiss notification" at bounding box center [1066, 841] width 8 height 8
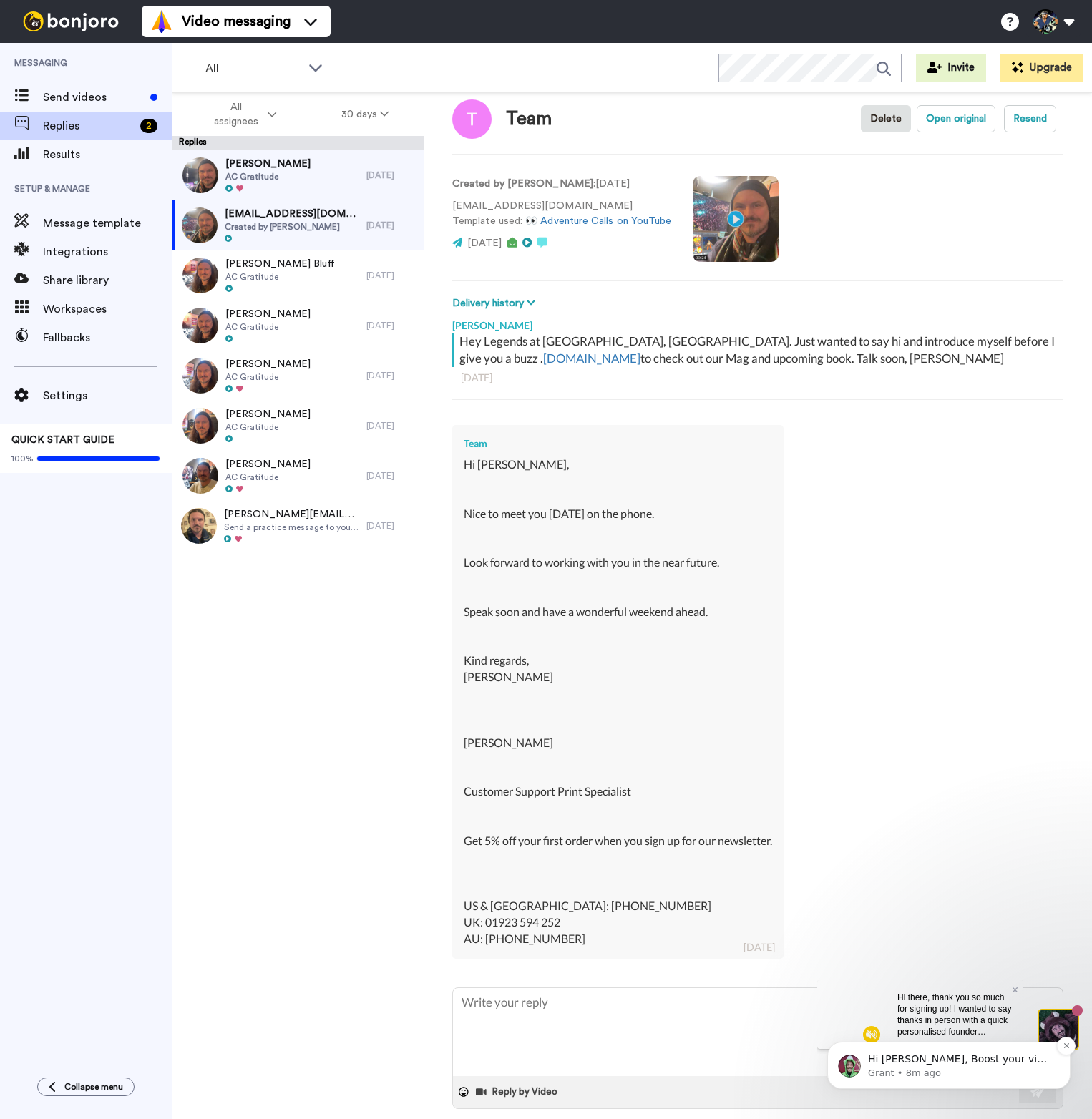
scroll to position [23, 0]
click at [927, 1012] on div "Hi Mike, Boost your view rates with automatic re-sends of unviewed messages! We…" at bounding box center [948, 999] width 263 height 178
click at [1056, 1028] on body "Hi Mike, Boost your view rates with automatic re-sends of unviewed messages! We…" at bounding box center [948, 1061] width 275 height 88
click at [1053, 1019] on body "Hi Mike, Boost your view rates with automatic re-sends of unviewed messages! We…" at bounding box center [948, 1061] width 275 height 88
drag, startPoint x: 1053, startPoint y: 1019, endPoint x: 1054, endPoint y: 855, distance: 164.0
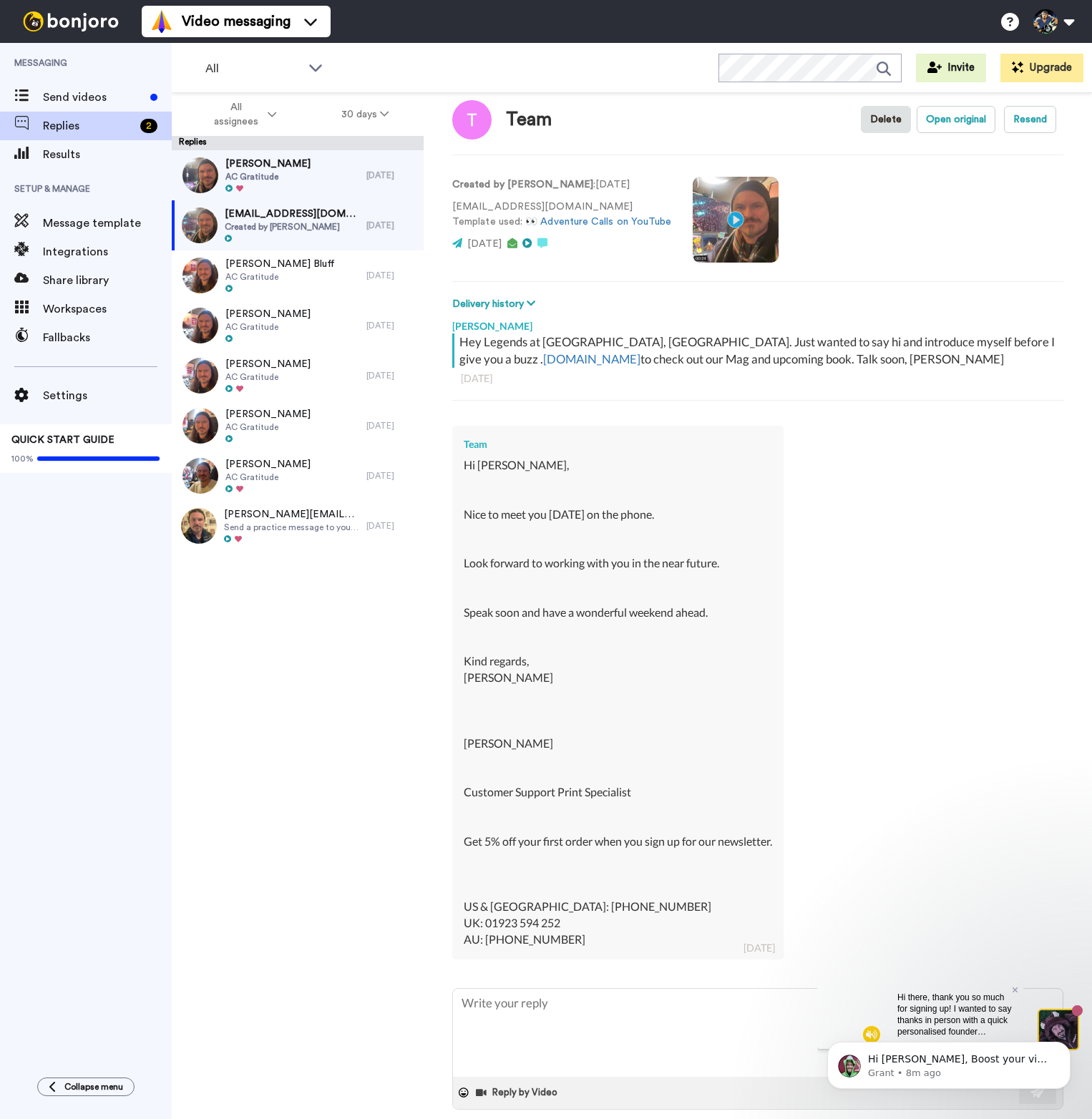
click html "Hi Mike, Boost your view rates with automatic re-sends of unviewed messages! We…"
click at [1064, 1048] on icon "Dismiss notification" at bounding box center [1066, 1046] width 8 height 8
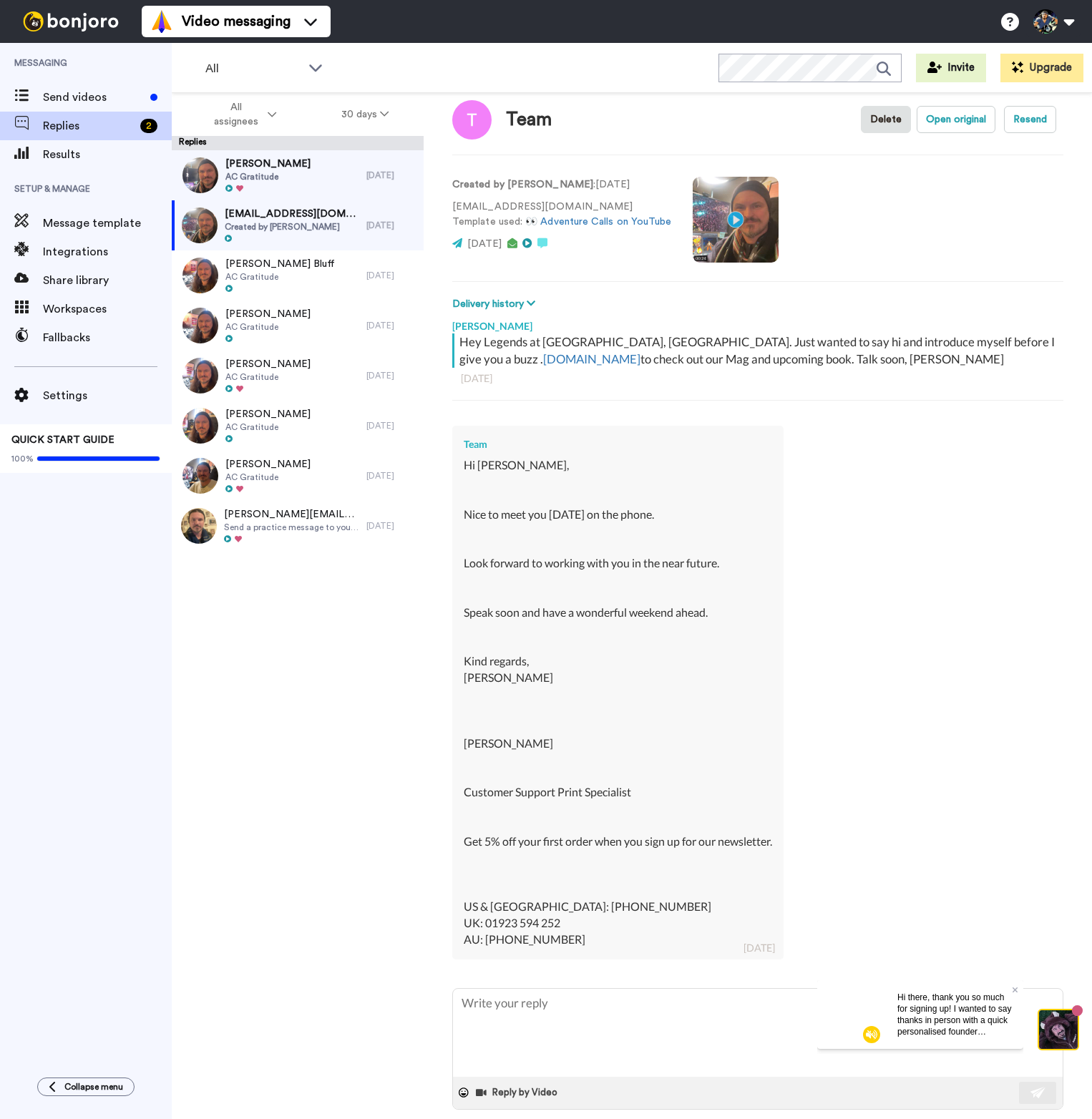
click at [1061, 1025] on img at bounding box center [1057, 1029] width 39 height 39
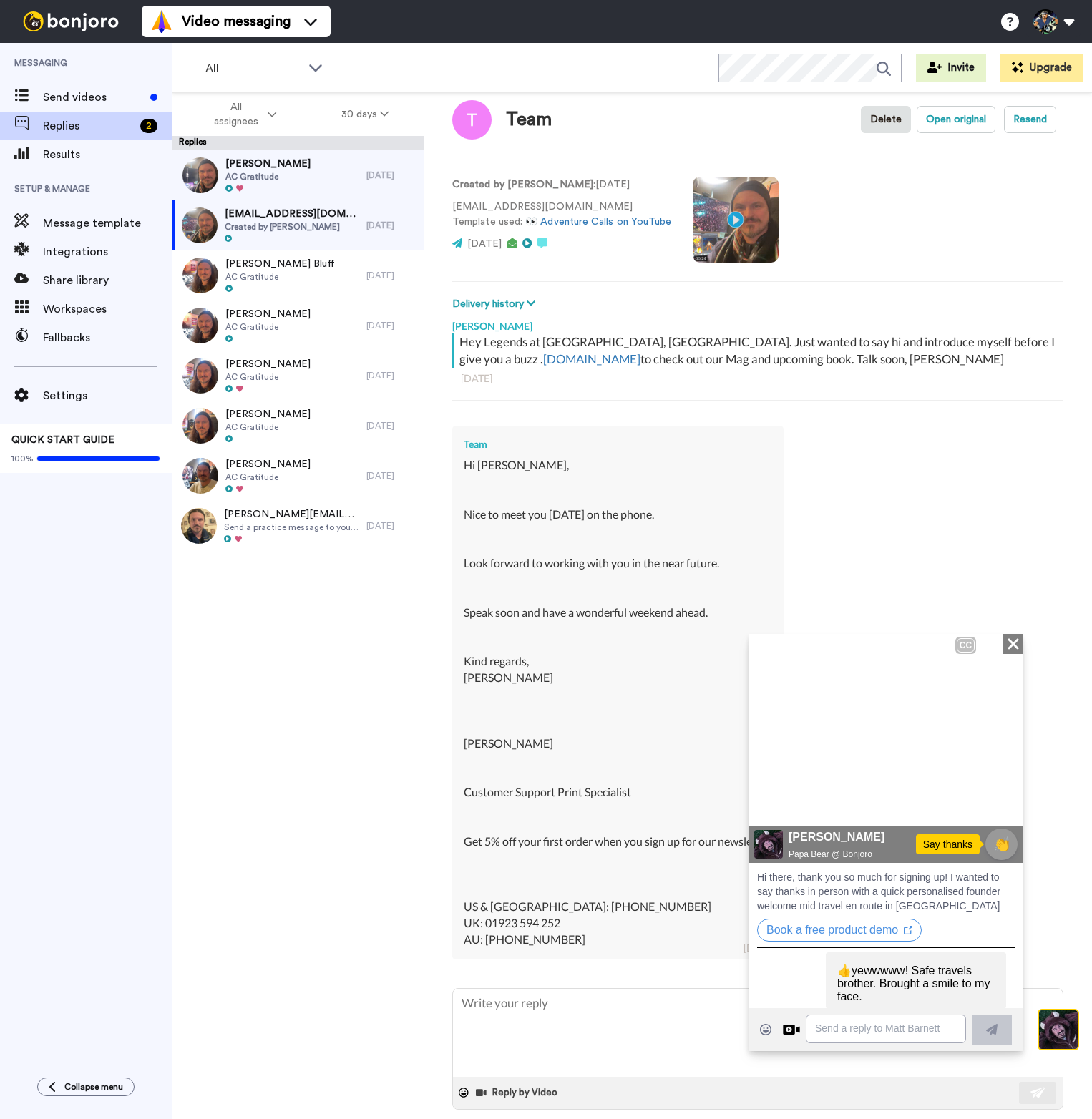
click at [1008, 643] on icon "Close" at bounding box center [1013, 644] width 14 height 17
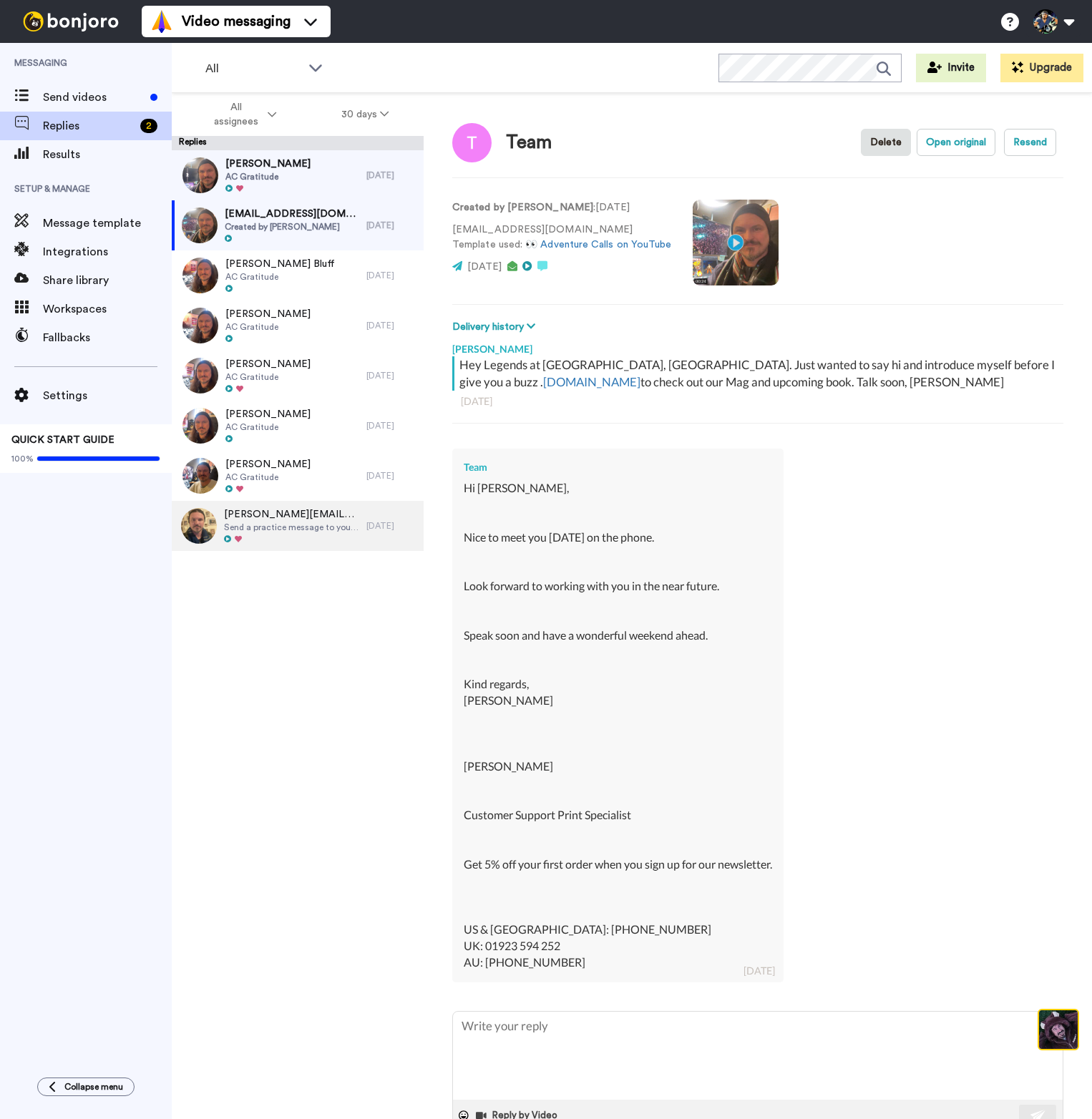
scroll to position [0, 0]
click at [64, 129] on span "Replies" at bounding box center [88, 126] width 92 height 17
type textarea "x"
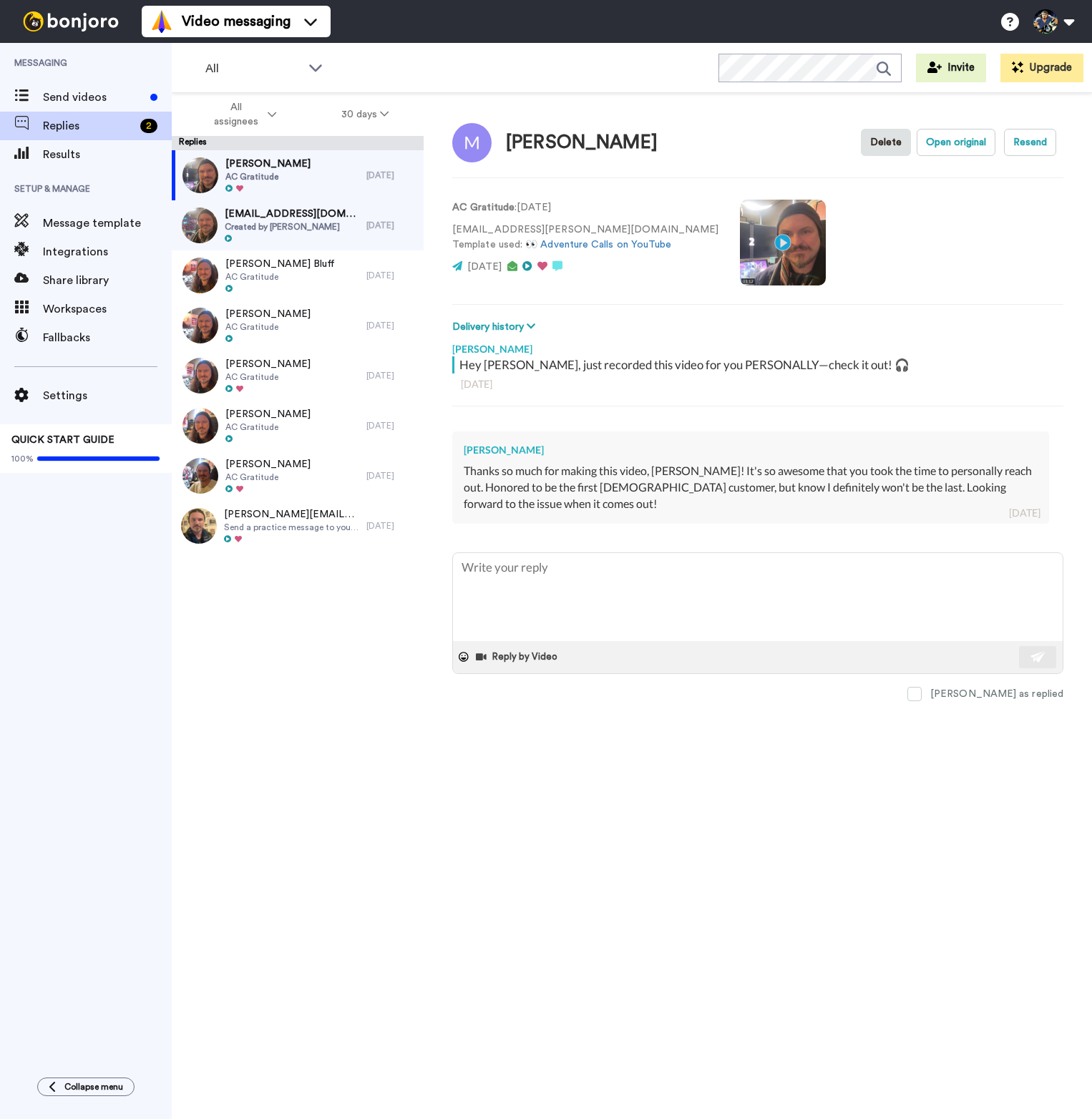
click at [559, 478] on div "Thanks so much for making this video, [PERSON_NAME]! It's so awesome that you t…" at bounding box center [750, 487] width 574 height 50
click at [314, 224] on span "Created by [PERSON_NAME]" at bounding box center [291, 227] width 134 height 11
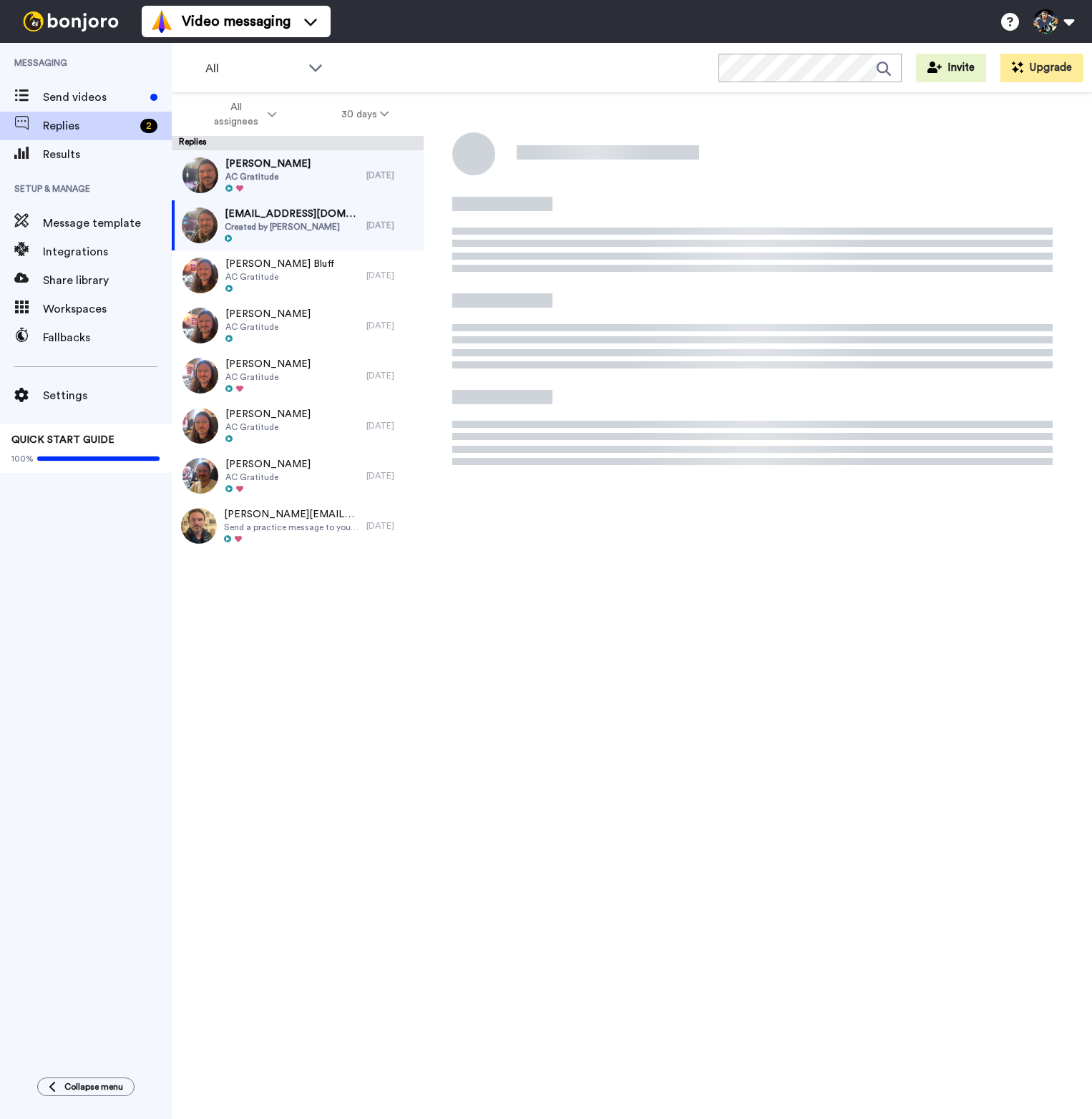
type textarea "x"
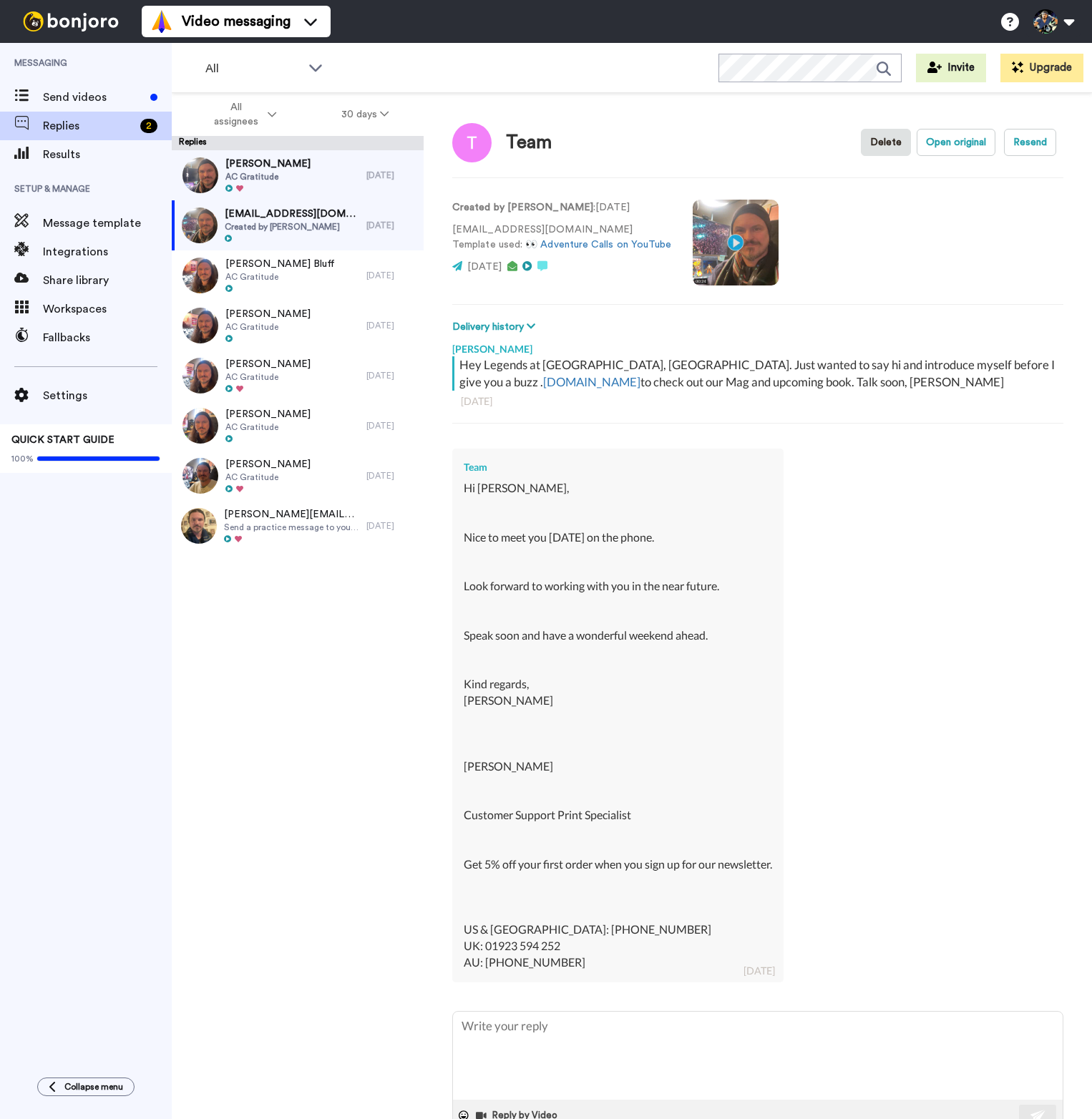
click at [305, 670] on div "[PERSON_NAME] AC Gratitude [DATE] [EMAIL_ADDRESS][DOMAIN_NAME] Created by [PERS…" at bounding box center [297, 639] width 252 height 978
click at [106, 84] on div "Send videos" at bounding box center [85, 97] width 171 height 28
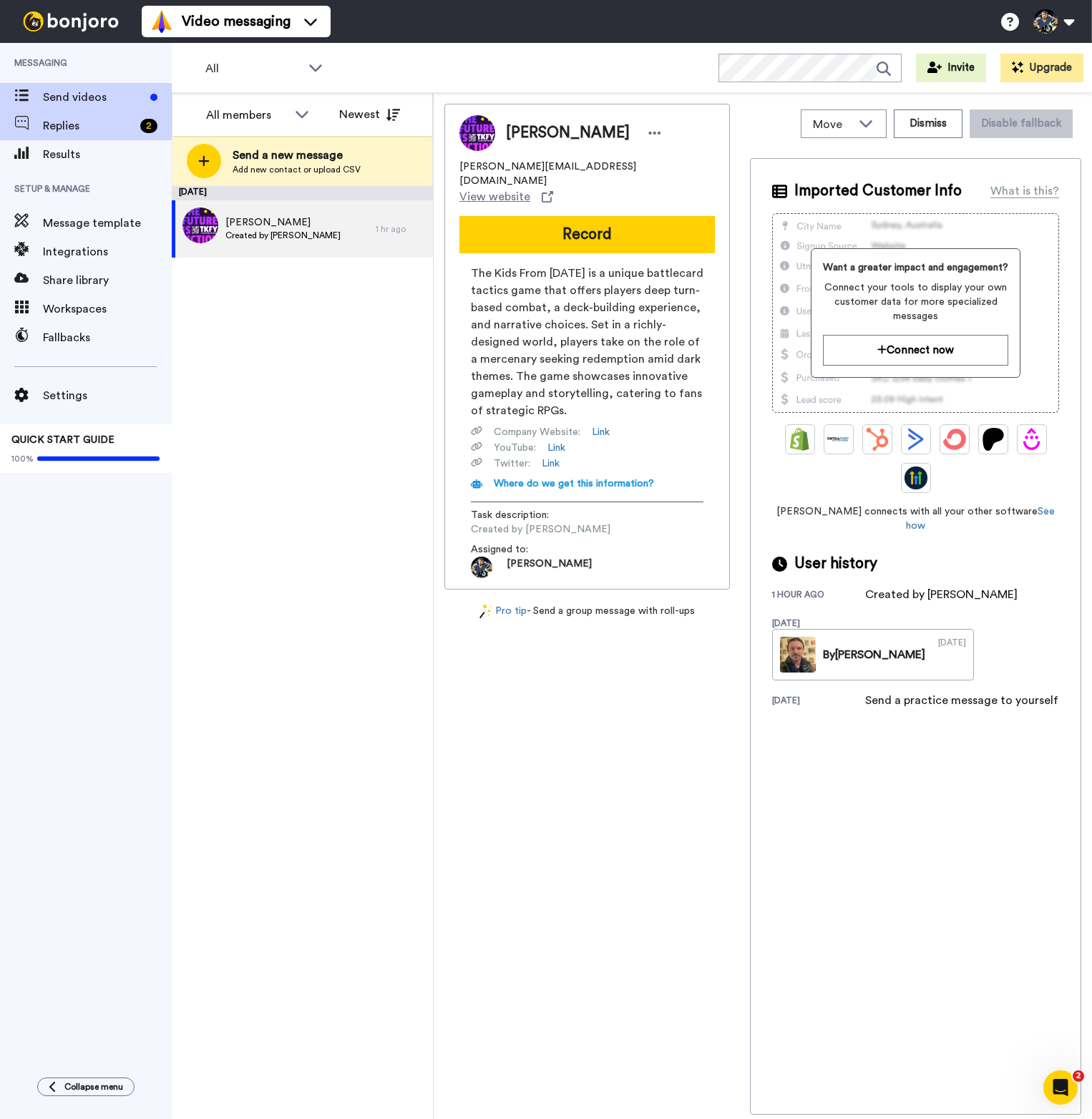
click at [78, 116] on div "Replies 2" at bounding box center [85, 126] width 171 height 28
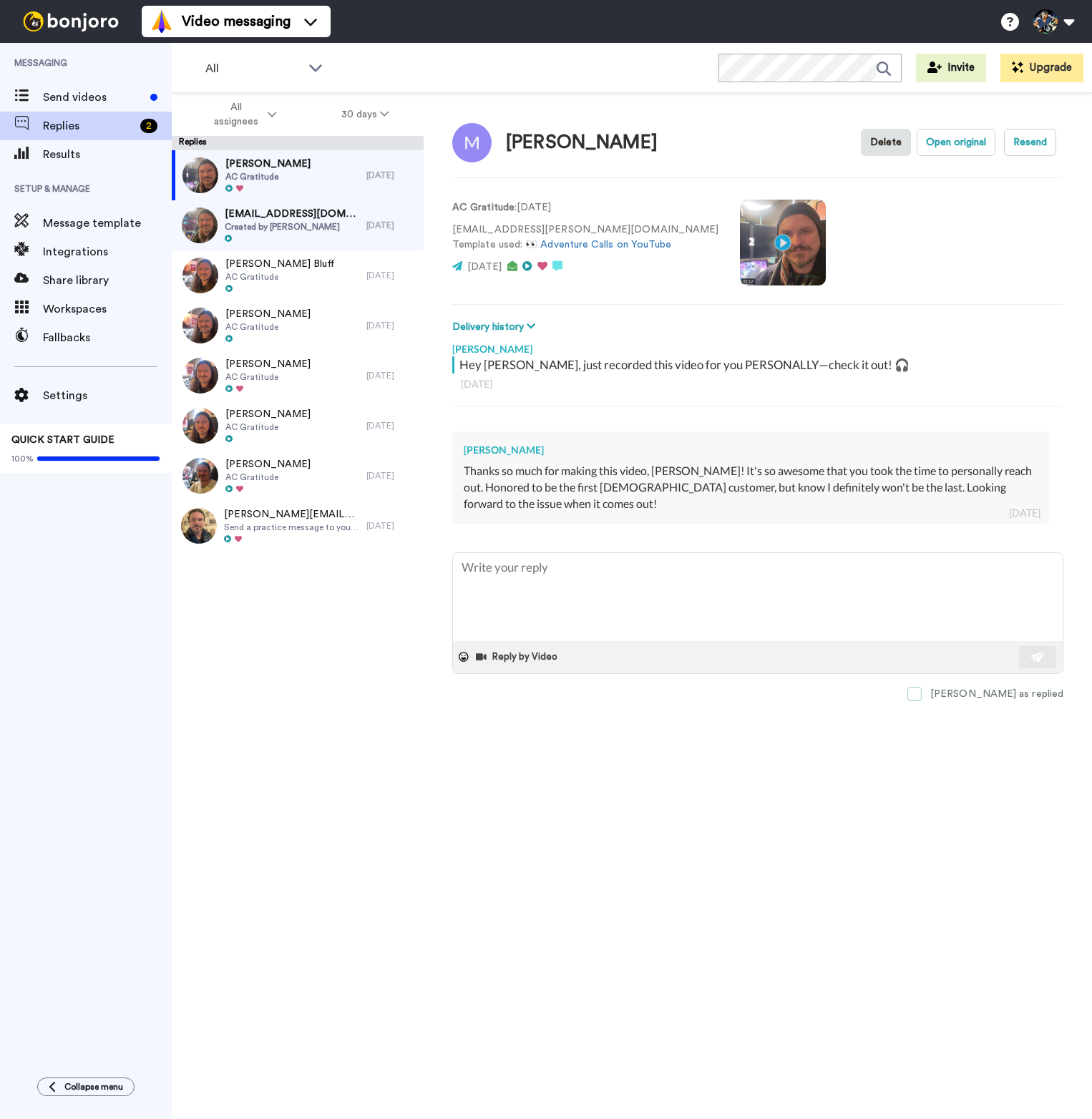
click at [921, 697] on span at bounding box center [914, 694] width 14 height 14
click at [332, 182] on div "team@mixam.com.au Created by Mike Roberts" at bounding box center [268, 175] width 194 height 50
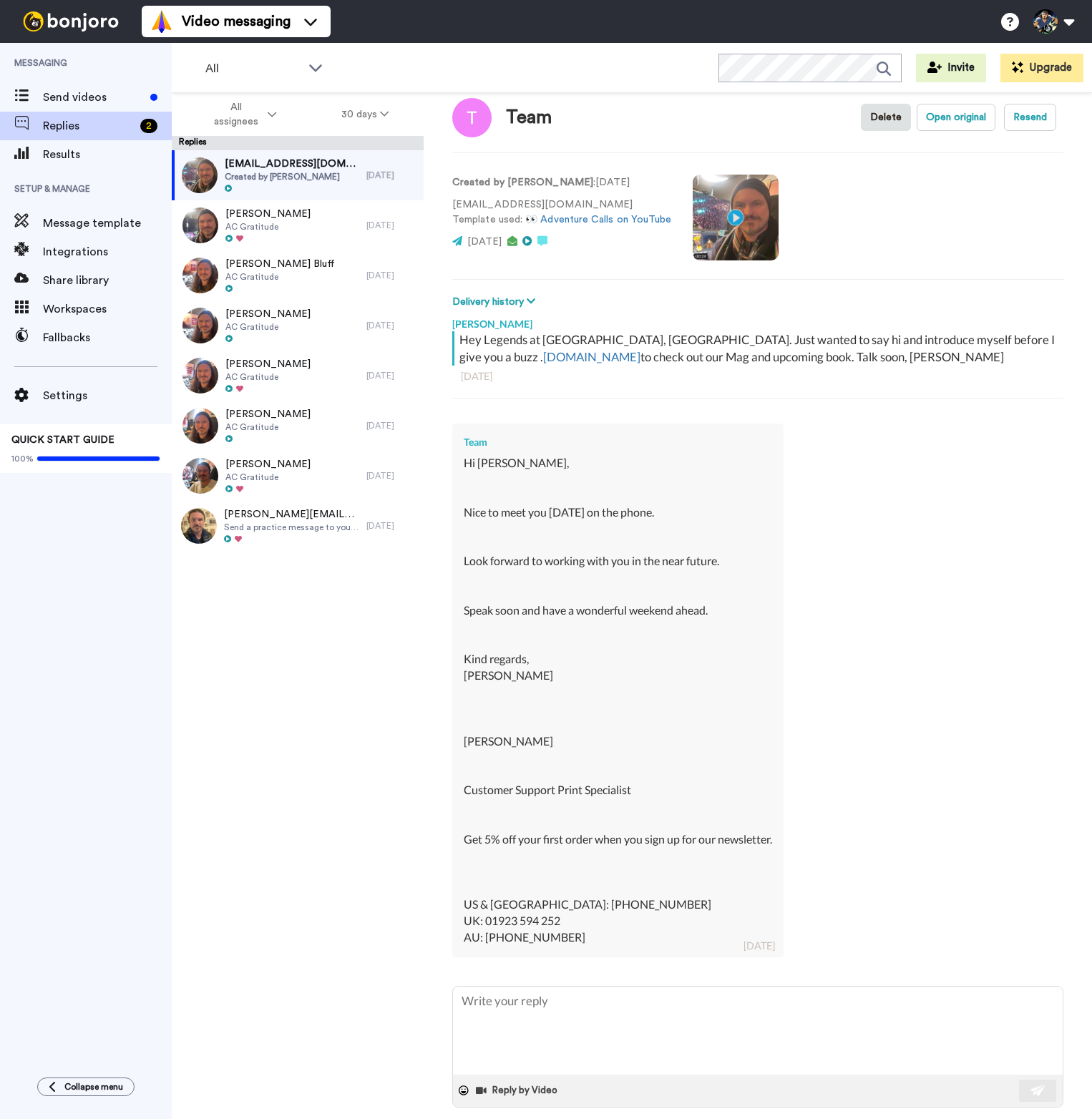
scroll to position [23, 0]
click at [921, 1118] on span at bounding box center [914, 1129] width 14 height 14
type textarea "x"
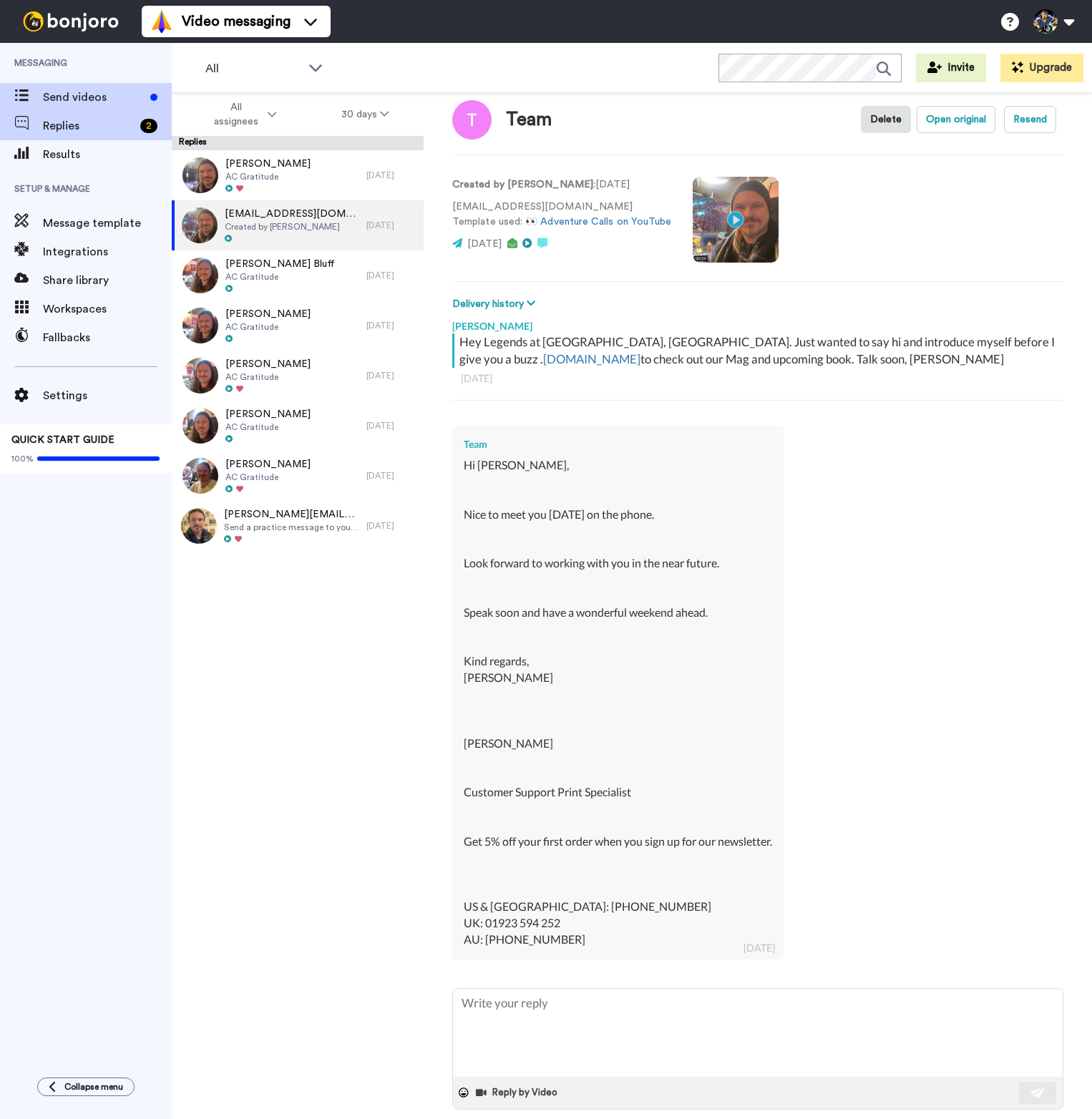
click at [56, 94] on span "Send videos" at bounding box center [93, 97] width 102 height 17
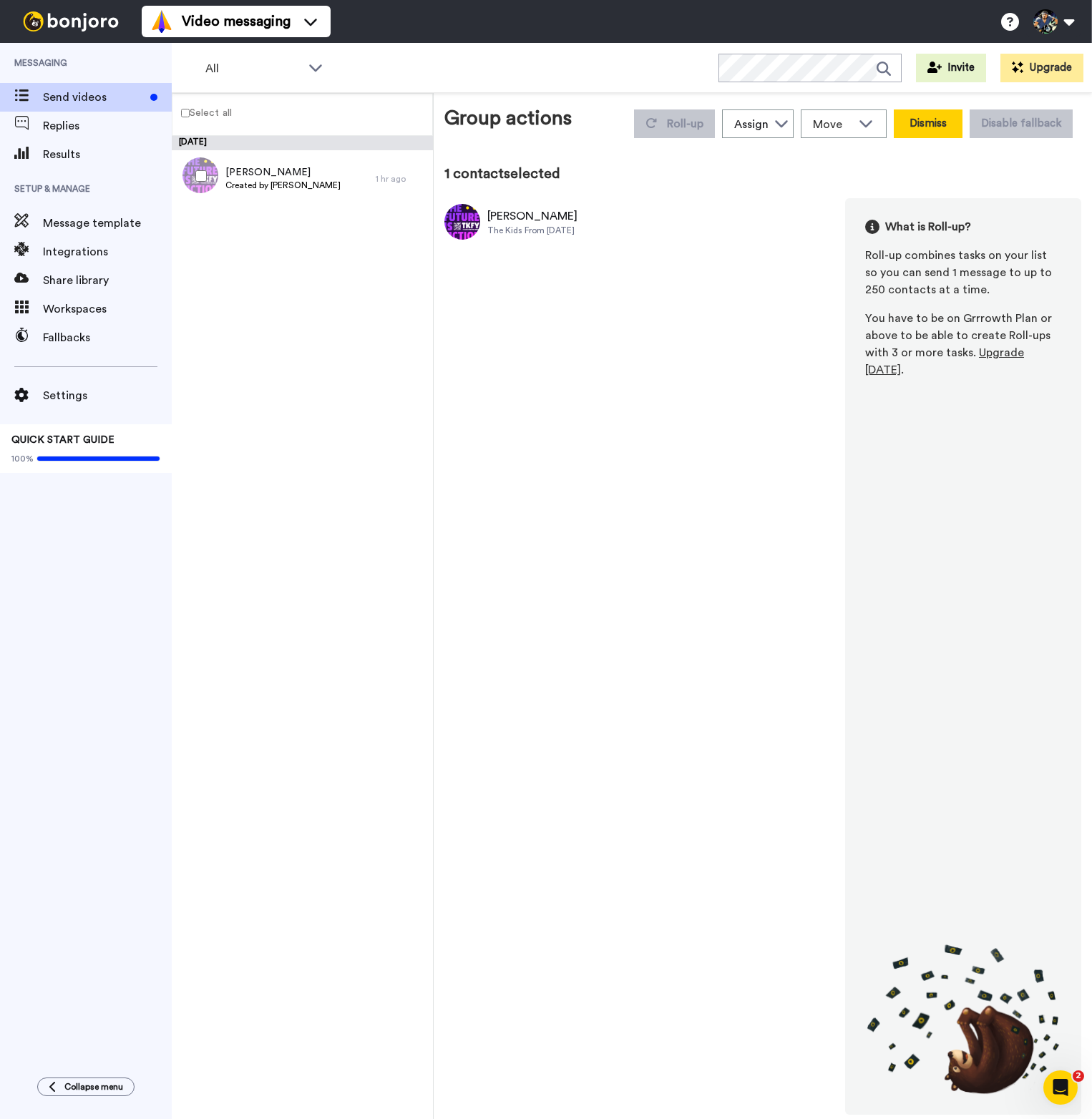
click at [938, 122] on button "Dismiss" at bounding box center [928, 124] width 69 height 28
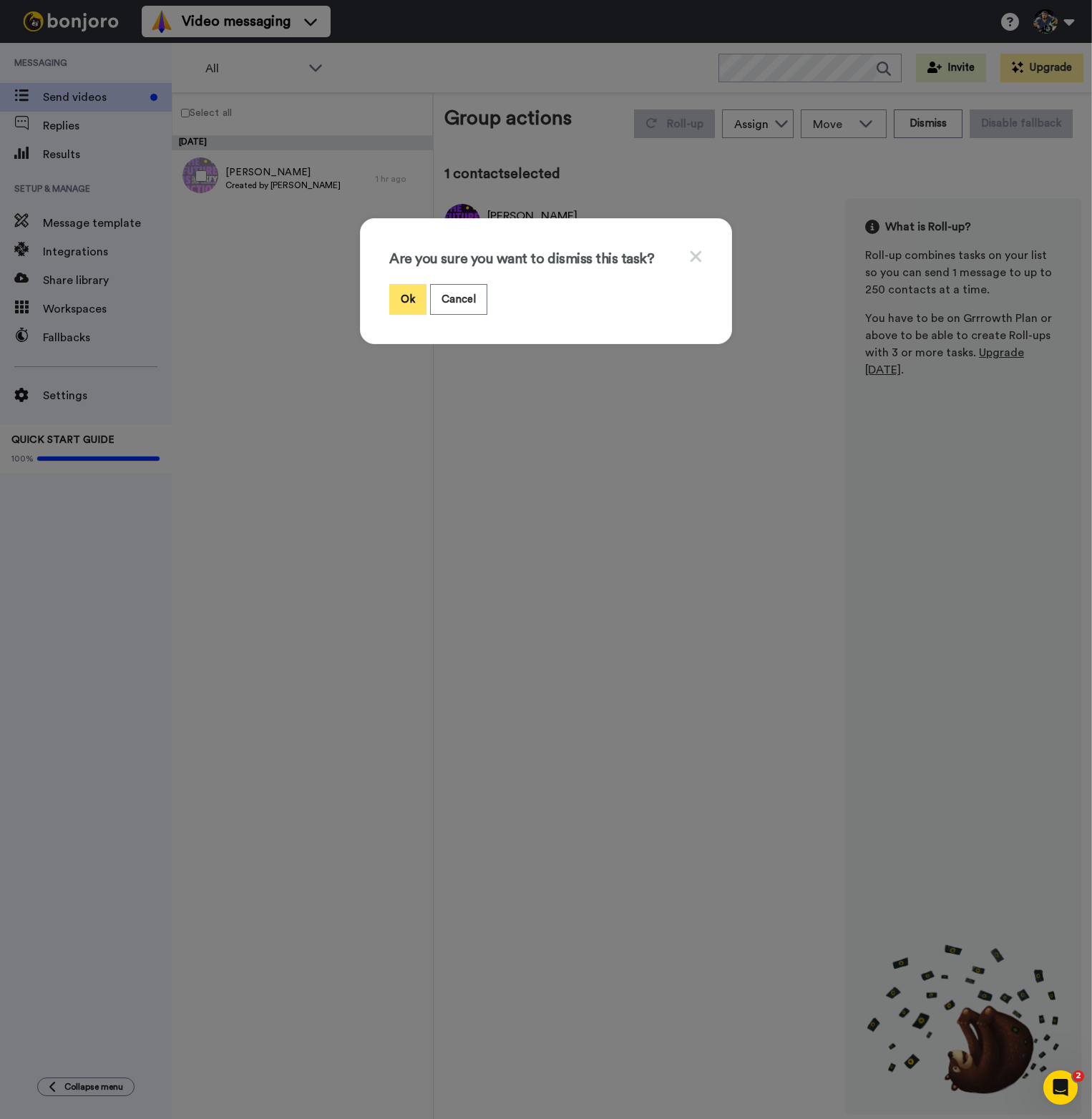
click at [403, 300] on button "Ok" at bounding box center [407, 299] width 37 height 31
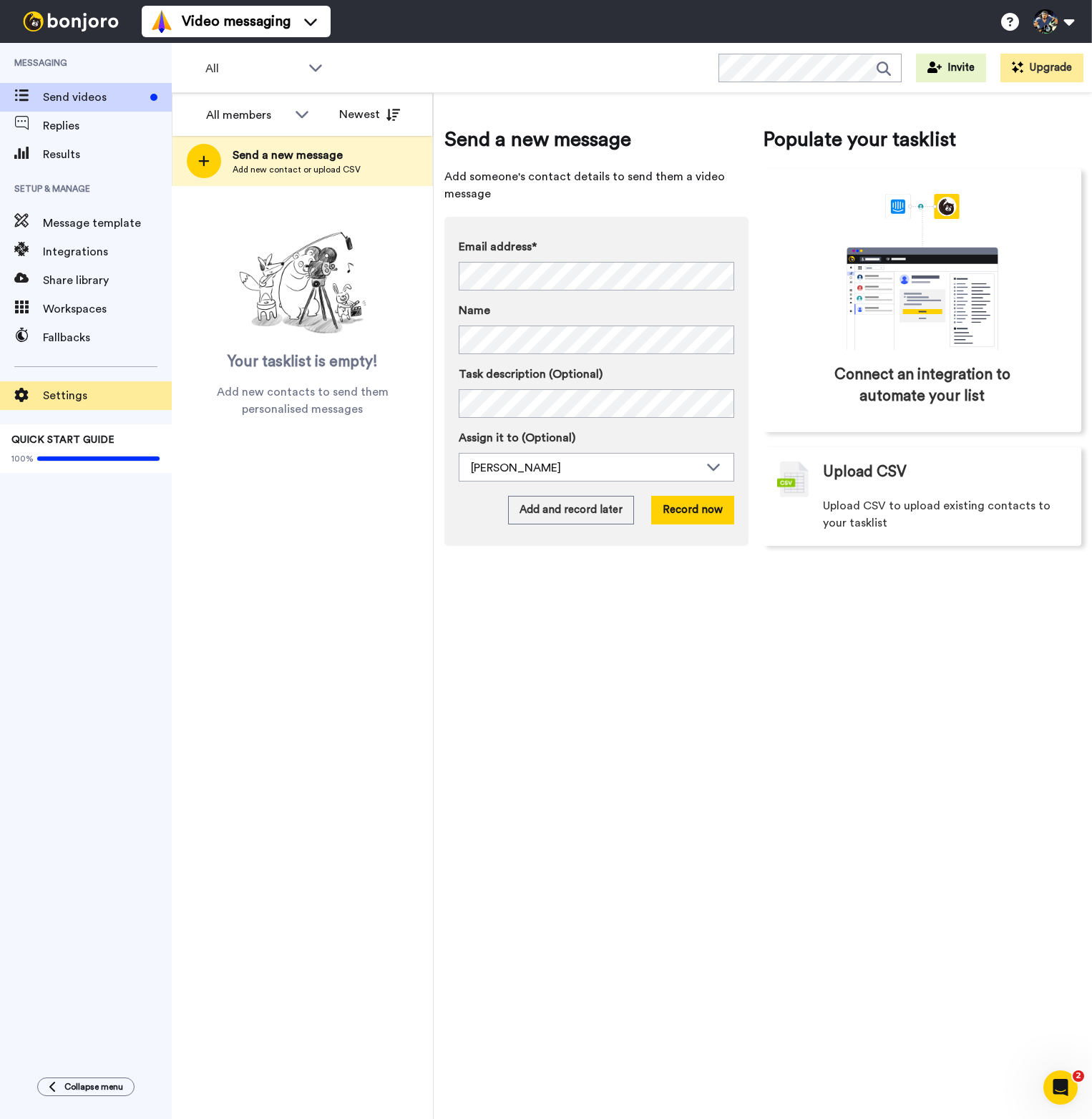
click at [88, 392] on span "Settings" at bounding box center [107, 396] width 129 height 17
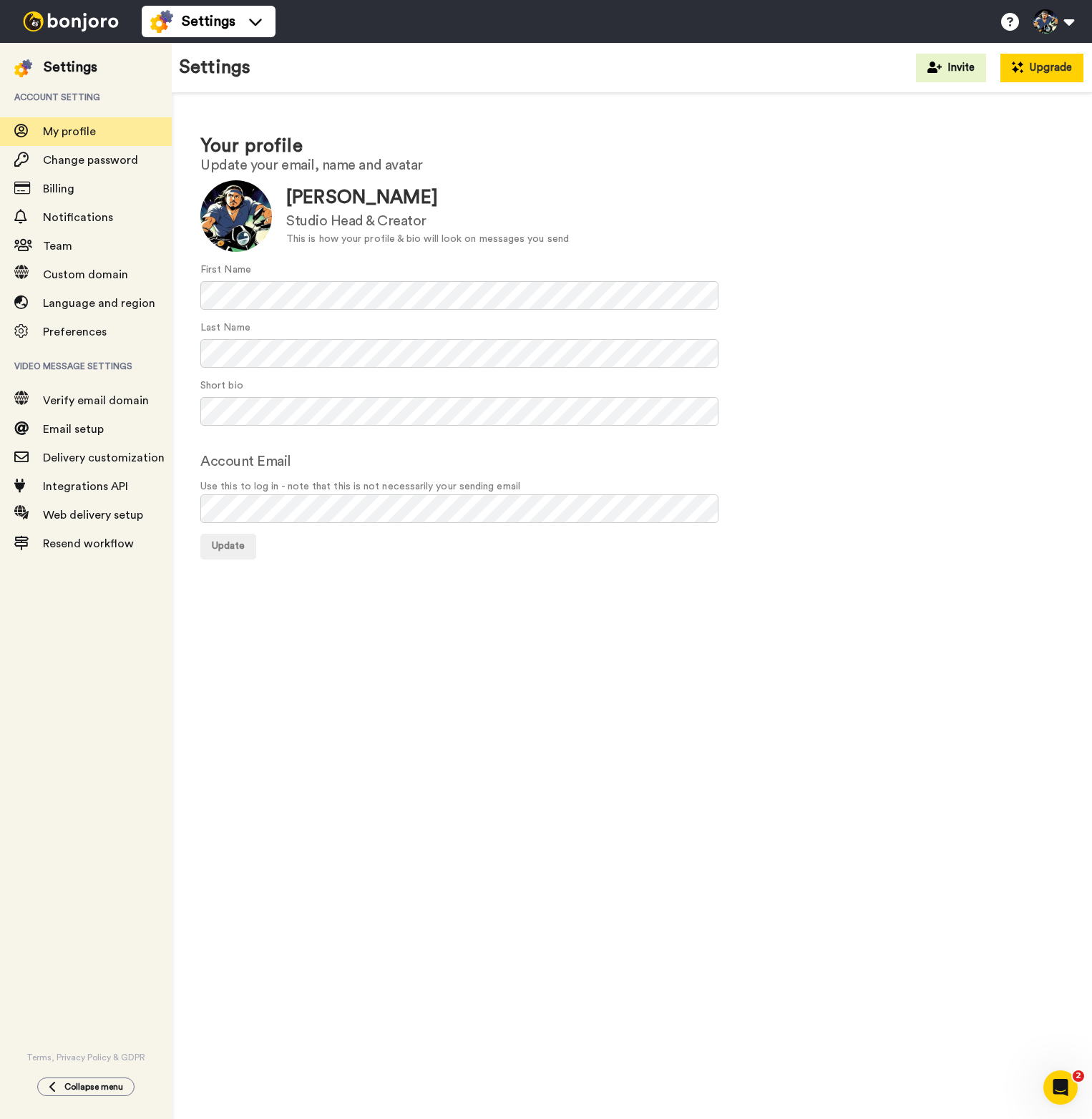
click at [1041, 66] on button "Upgrade" at bounding box center [1041, 68] width 83 height 28
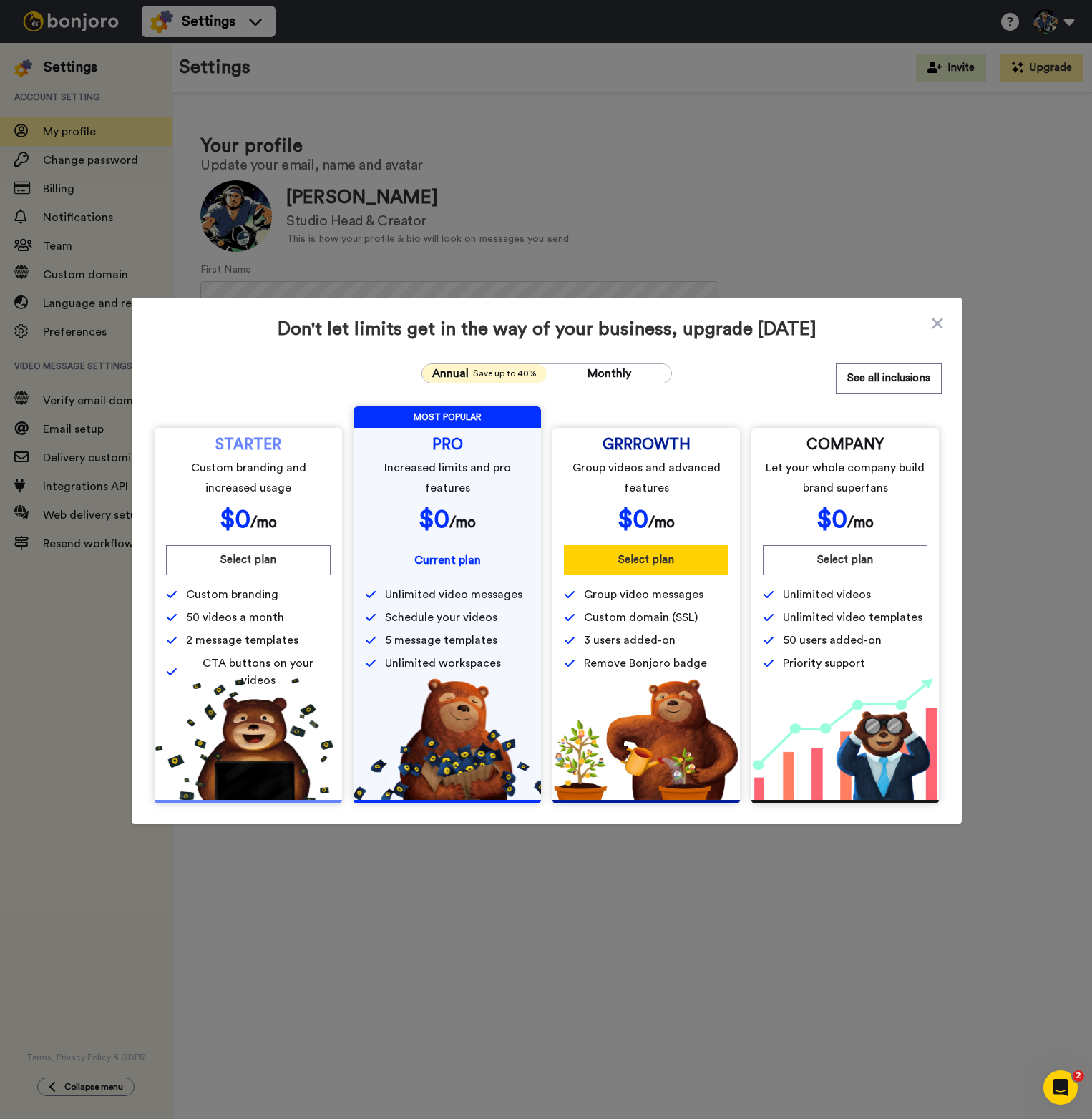
click at [641, 556] on button "Select plan" at bounding box center [646, 560] width 164 height 30
click at [931, 329] on icon at bounding box center [937, 324] width 14 height 17
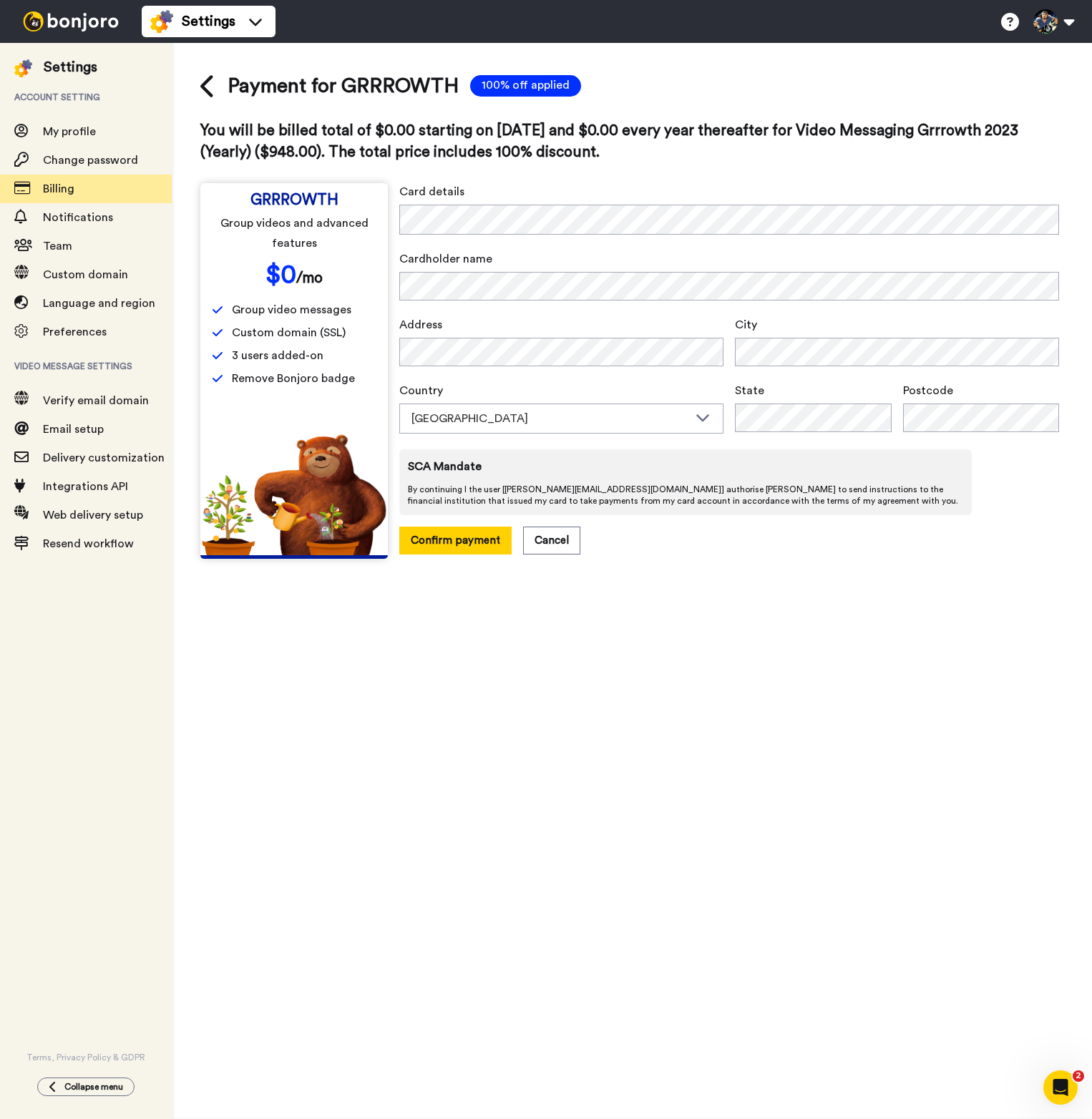
click at [632, 151] on span "You will be billed total of $0.00 starting on [DATE] and $0.00 every year there…" at bounding box center [610, 141] width 818 height 36
click at [433, 541] on button "Confirm payment" at bounding box center [456, 540] width 112 height 28
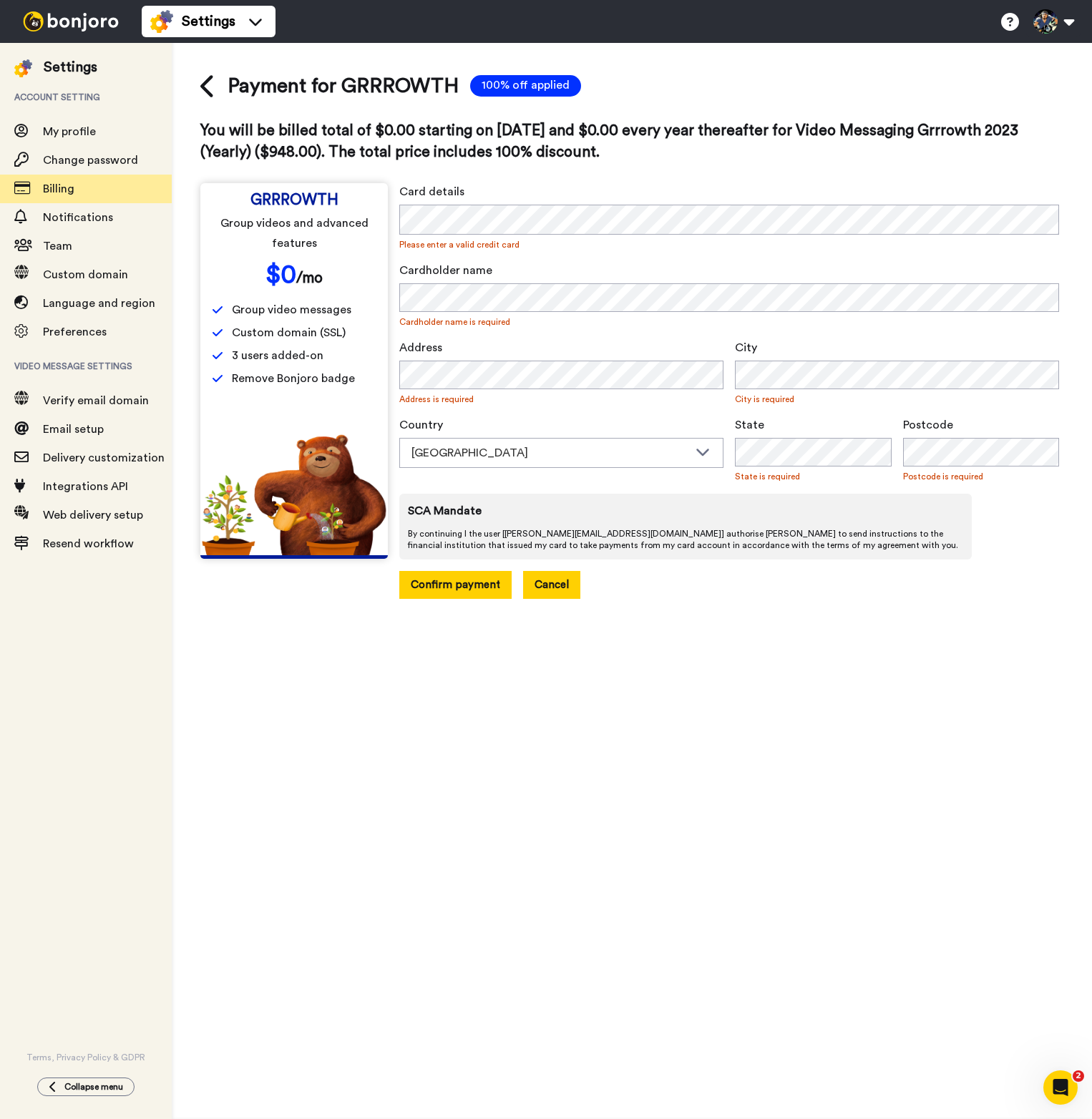
click at [557, 579] on button "Cancel" at bounding box center [551, 584] width 57 height 28
